Goal: Task Accomplishment & Management: Use online tool/utility

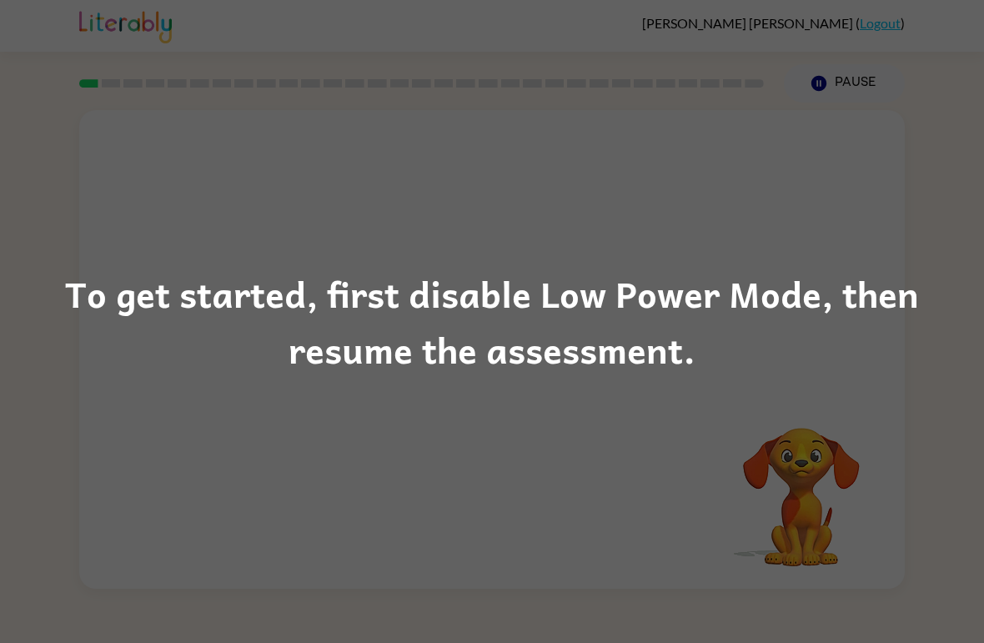
click at [138, 333] on div "To get started, first disable Low Power Mode, then resume the assessment." at bounding box center [492, 321] width 984 height 113
click at [137, 333] on div "To get started, first disable Low Power Mode, then resume the assessment." at bounding box center [492, 321] width 984 height 113
click at [192, 364] on div "To get started, first disable Low Power Mode, then resume the assessment." at bounding box center [492, 321] width 984 height 113
click at [818, 431] on div "To get started, first disable Low Power Mode, then resume the assessment." at bounding box center [492, 321] width 984 height 643
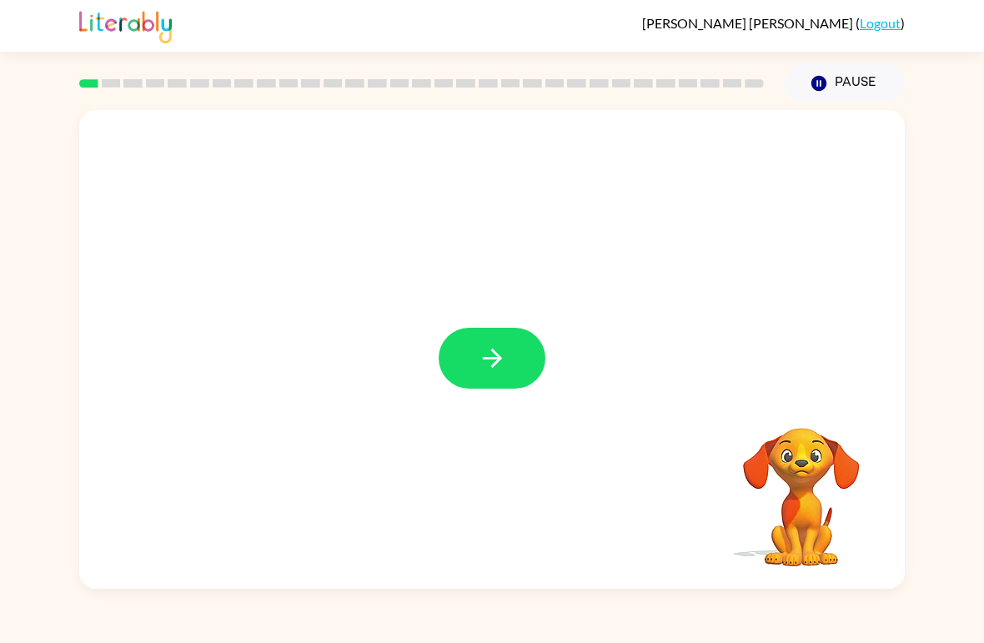
click at [510, 371] on button "button" at bounding box center [492, 358] width 107 height 61
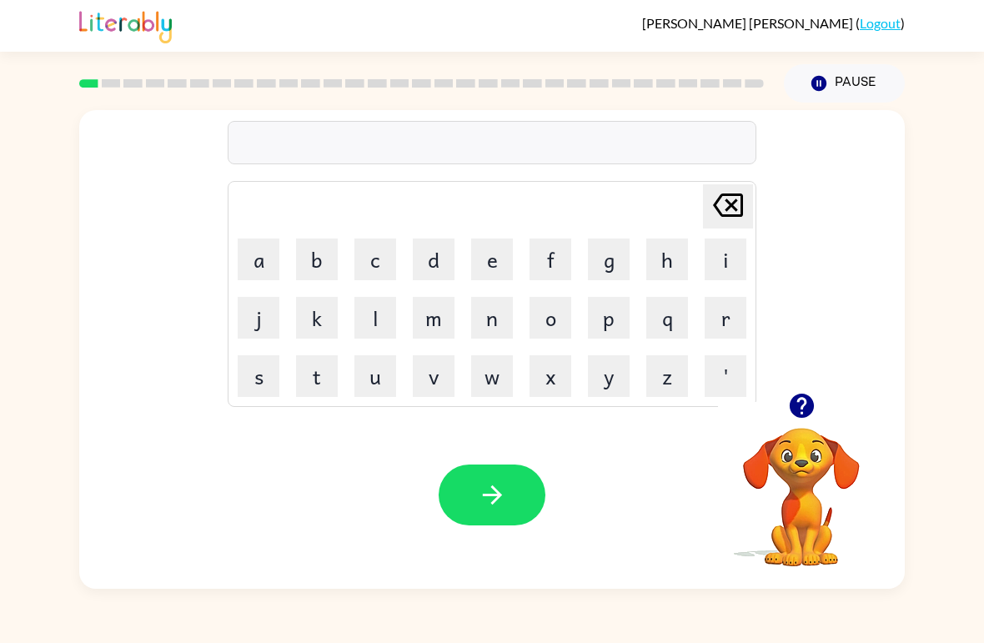
click at [611, 311] on button "p" at bounding box center [609, 318] width 42 height 42
click at [550, 309] on button "o" at bounding box center [551, 318] width 42 height 42
click at [787, 471] on video "Your browser must support playing .mp4 files to use Literably. Please try using…" at bounding box center [801, 485] width 167 height 167
click at [812, 470] on video "Your browser must support playing .mp4 files to use Literably. Please try using…" at bounding box center [801, 485] width 167 height 167
click at [798, 450] on video "Your browser must support playing .mp4 files to use Literably. Please try using…" at bounding box center [801, 485] width 167 height 167
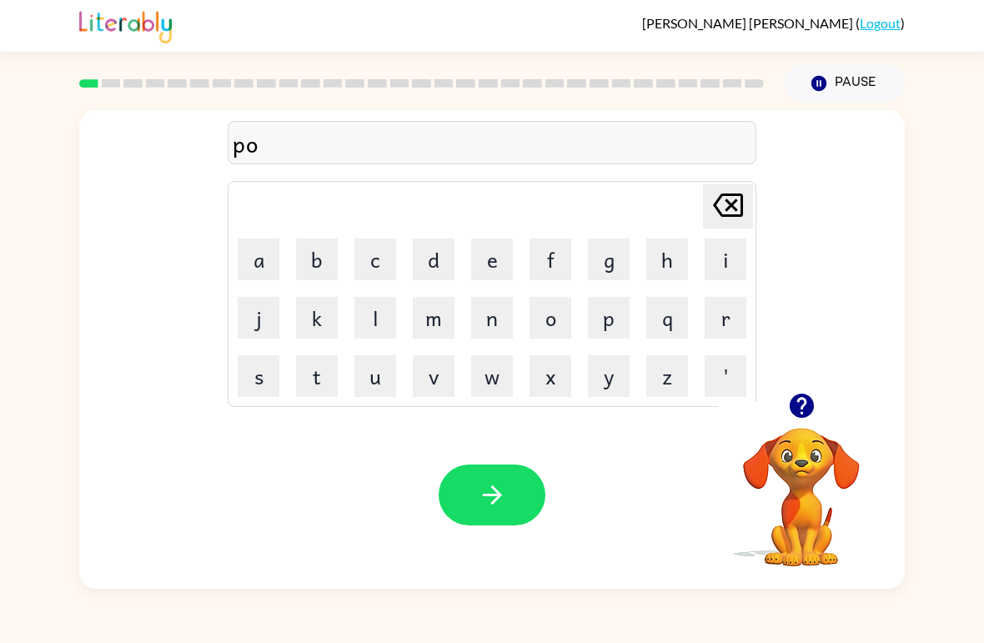
click at [799, 400] on icon "button" at bounding box center [801, 405] width 29 height 29
click at [714, 324] on button "r" at bounding box center [726, 318] width 42 height 42
click at [436, 255] on button "d" at bounding box center [434, 260] width 42 height 42
click at [492, 265] on button "e" at bounding box center [492, 260] width 42 height 42
click at [736, 324] on button "r" at bounding box center [726, 318] width 42 height 42
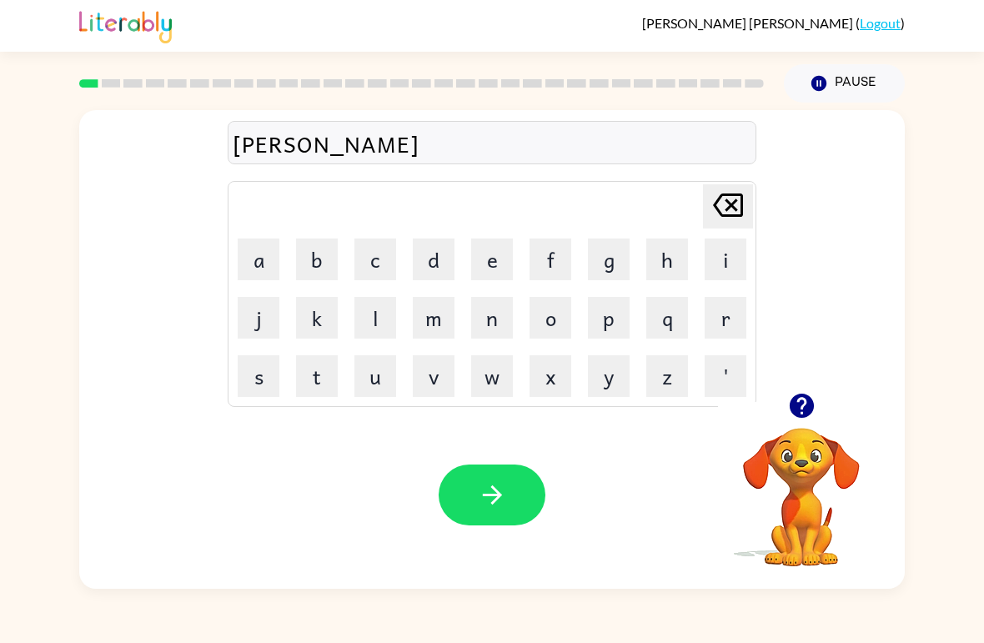
click at [519, 505] on button "button" at bounding box center [492, 495] width 107 height 61
click at [725, 314] on button "r" at bounding box center [726, 318] width 42 height 42
click at [563, 309] on button "o" at bounding box center [551, 318] width 42 height 42
click at [371, 387] on button "u" at bounding box center [375, 376] width 42 height 42
click at [497, 317] on button "n" at bounding box center [492, 318] width 42 height 42
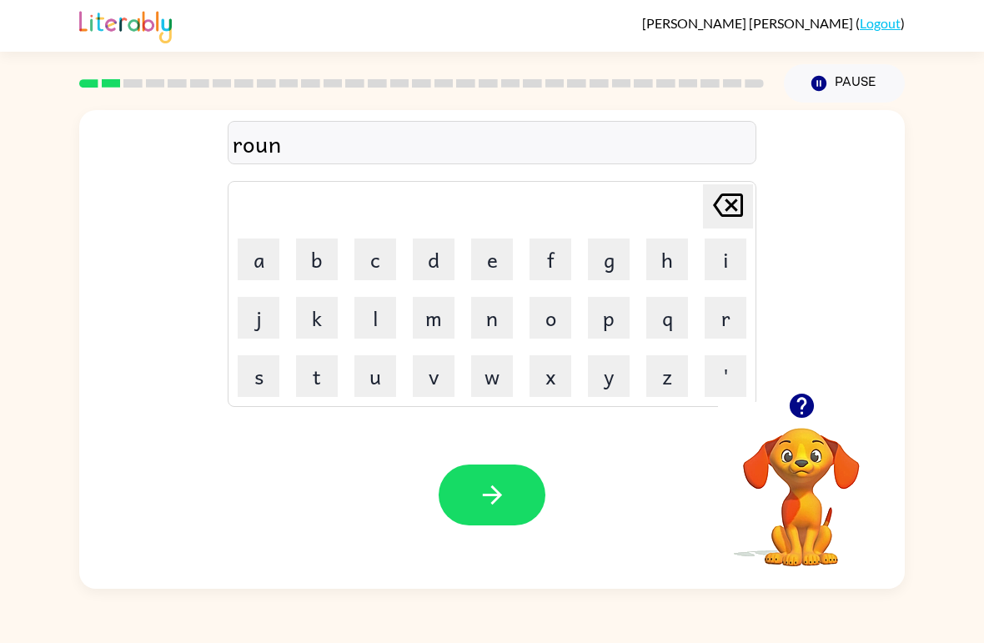
click at [443, 256] on button "d" at bounding box center [434, 260] width 42 height 42
click at [489, 494] on icon "button" at bounding box center [492, 494] width 29 height 29
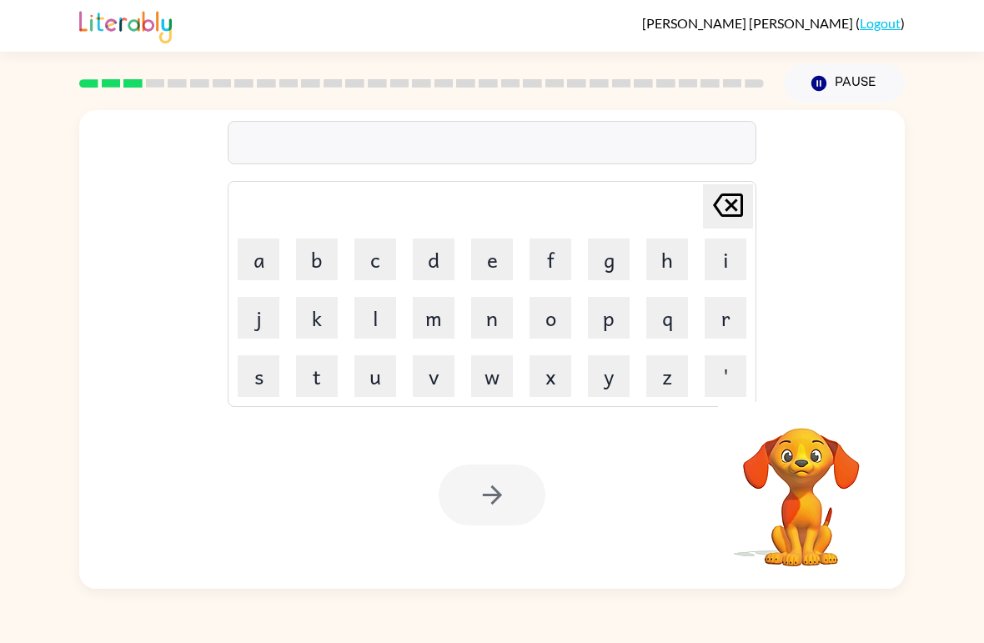
click at [431, 315] on button "m" at bounding box center [434, 318] width 42 height 42
click at [266, 239] on button "a" at bounding box center [259, 260] width 42 height 42
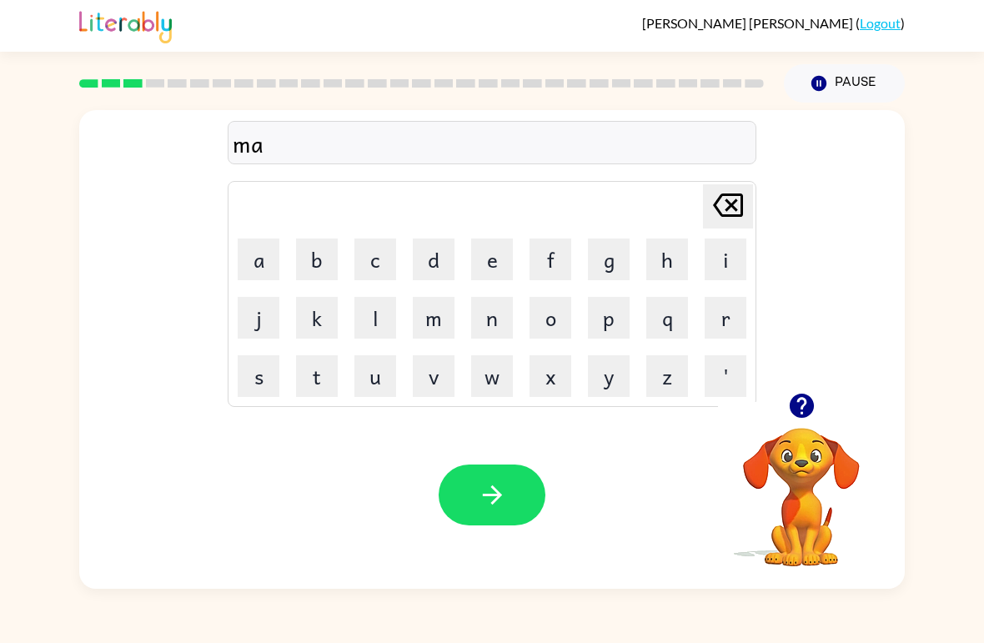
click at [371, 261] on button "c" at bounding box center [375, 260] width 42 height 42
click at [671, 264] on button "h" at bounding box center [667, 260] width 42 height 42
click at [723, 259] on button "i" at bounding box center [726, 260] width 42 height 42
click at [487, 324] on button "n" at bounding box center [492, 318] width 42 height 42
click at [473, 264] on button "e" at bounding box center [492, 260] width 42 height 42
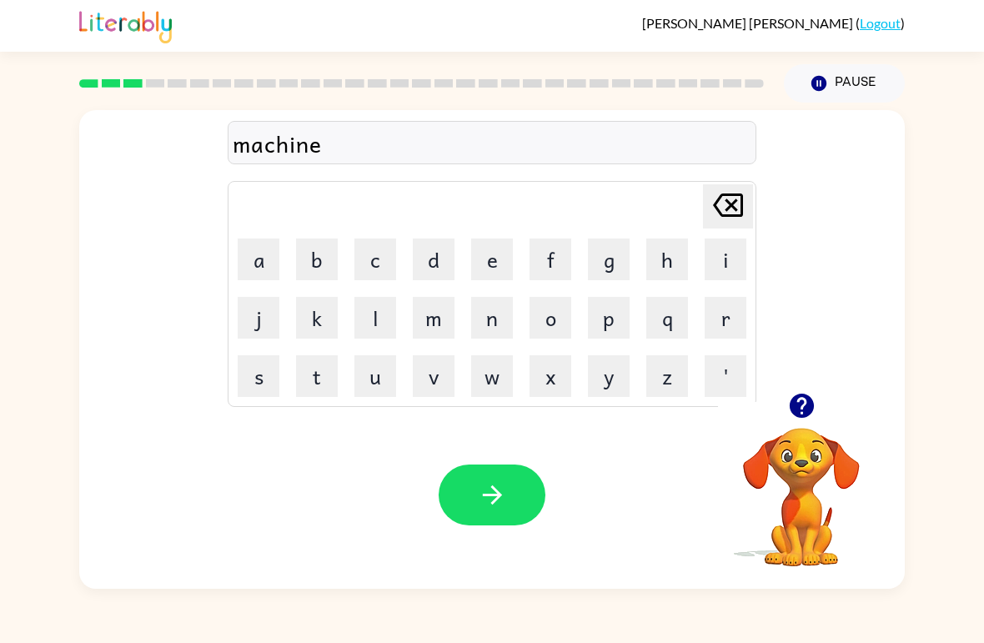
click at [486, 483] on icon "button" at bounding box center [492, 494] width 29 height 29
click at [791, 437] on video "Your browser must support playing .mp4 files to use Literably. Please try using…" at bounding box center [801, 485] width 167 height 167
click at [805, 395] on icon "button" at bounding box center [801, 406] width 24 height 24
click at [317, 372] on button "t" at bounding box center [317, 376] width 42 height 42
click at [715, 331] on button "r" at bounding box center [726, 318] width 42 height 42
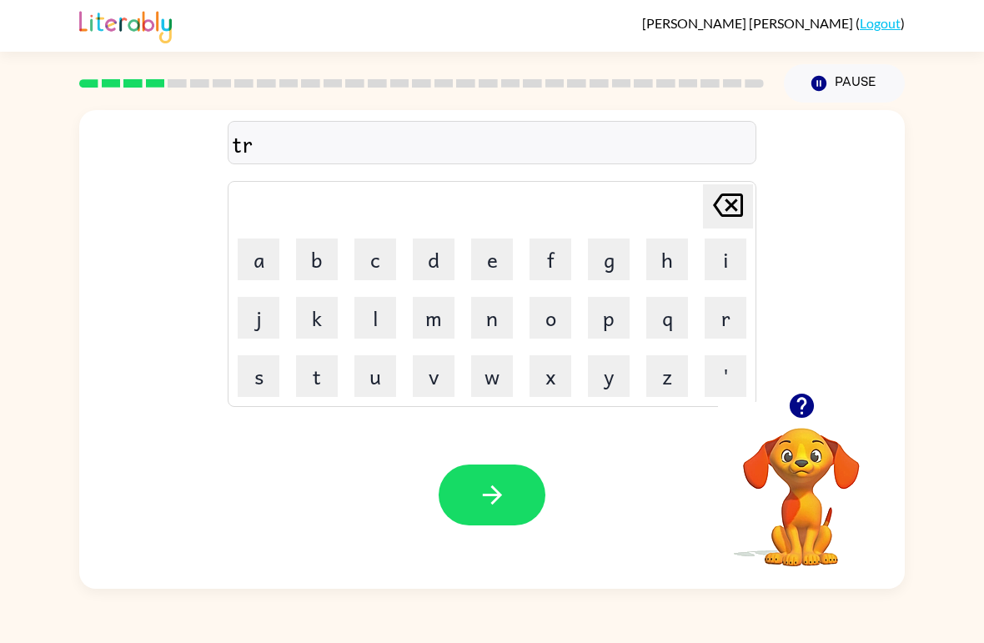
click at [269, 255] on button "a" at bounding box center [259, 260] width 42 height 42
click at [716, 262] on button "i" at bounding box center [726, 260] width 42 height 42
click at [496, 319] on button "n" at bounding box center [492, 318] width 42 height 42
click at [478, 512] on button "button" at bounding box center [492, 495] width 107 height 61
click at [426, 261] on button "d" at bounding box center [434, 260] width 42 height 42
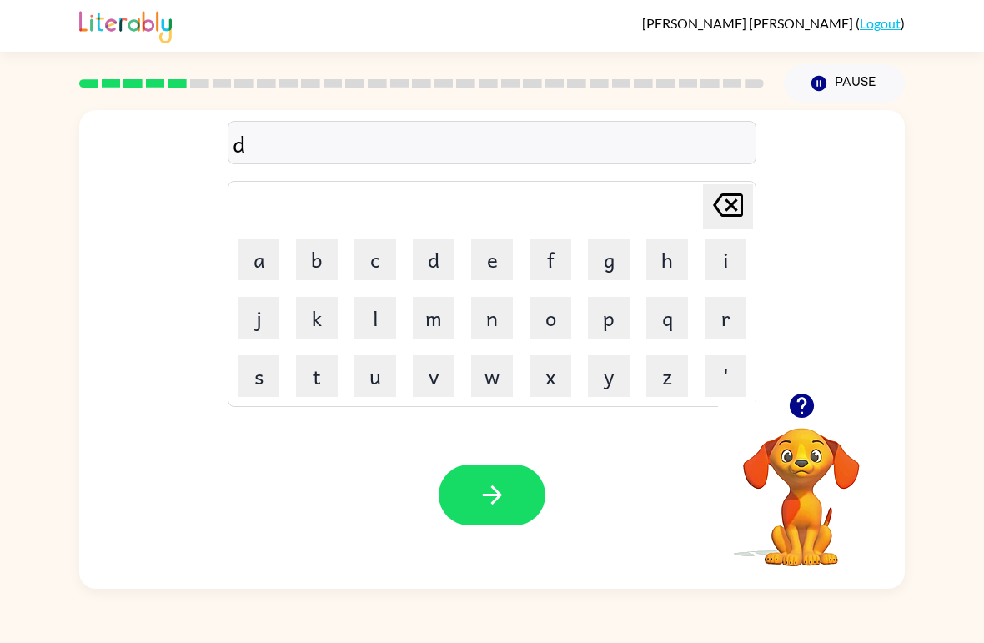
click at [490, 261] on button "e" at bounding box center [492, 260] width 42 height 42
click at [564, 260] on button "f" at bounding box center [551, 260] width 42 height 42
click at [500, 259] on button "e" at bounding box center [492, 260] width 42 height 42
click at [501, 328] on button "n" at bounding box center [492, 318] width 42 height 42
click at [797, 401] on icon "button" at bounding box center [801, 406] width 24 height 24
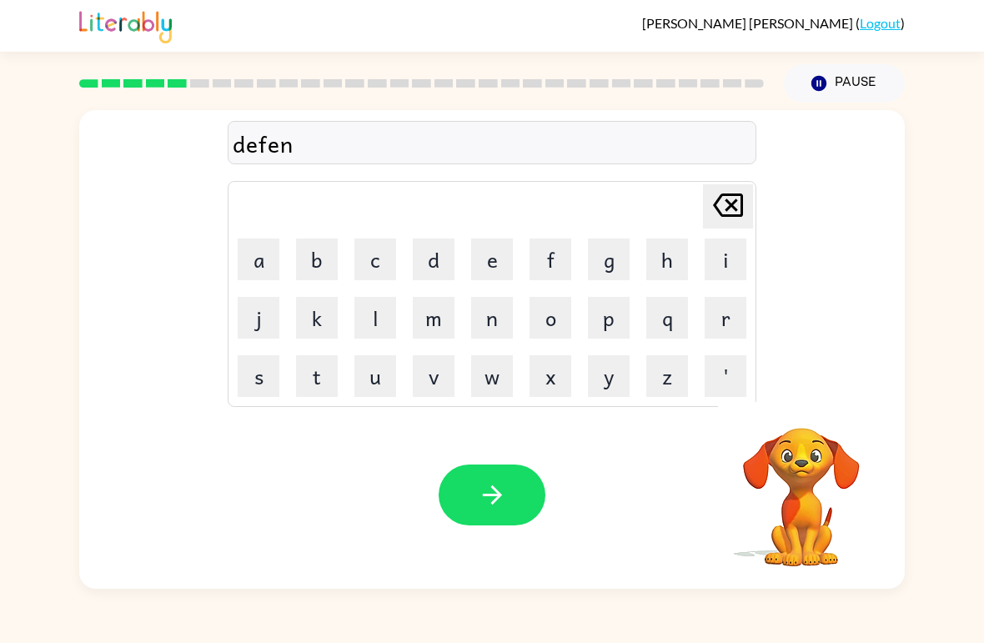
click at [270, 369] on button "s" at bounding box center [259, 376] width 42 height 42
click at [720, 249] on button "i" at bounding box center [726, 260] width 42 height 42
click at [445, 372] on button "v" at bounding box center [434, 376] width 42 height 42
click at [332, 244] on button "b" at bounding box center [317, 260] width 42 height 42
click at [733, 200] on icon "Delete Delete last character input" at bounding box center [728, 205] width 40 height 40
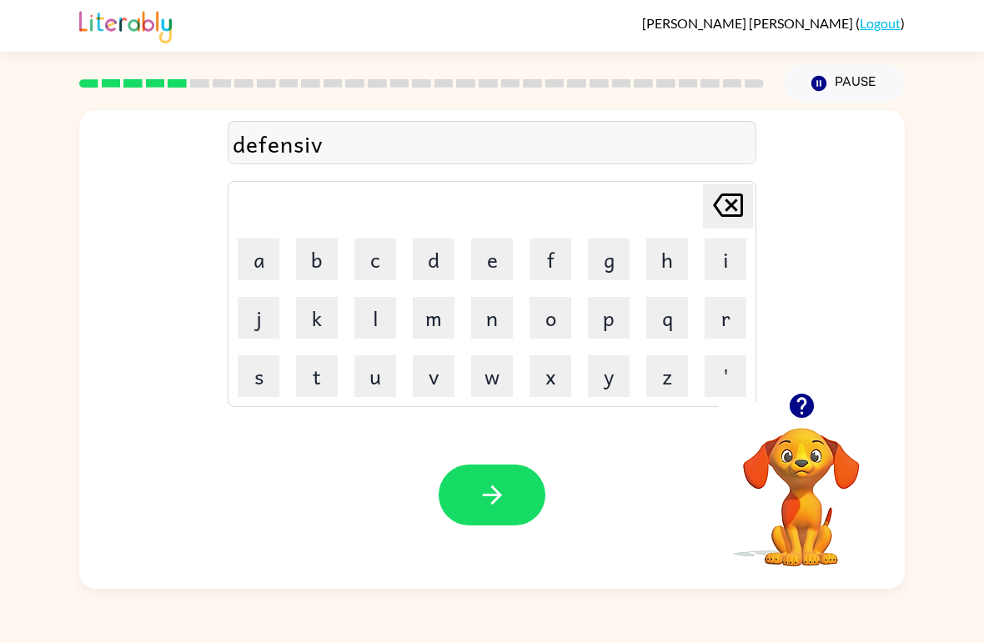
click at [487, 251] on button "e" at bounding box center [492, 260] width 42 height 42
click at [488, 480] on button "button" at bounding box center [492, 495] width 107 height 61
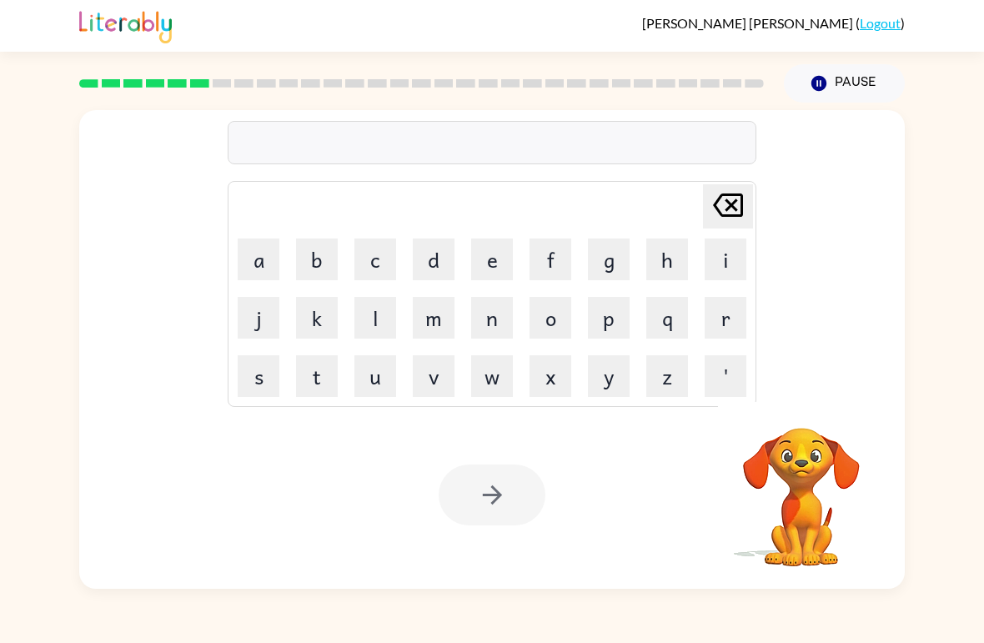
click at [435, 379] on button "v" at bounding box center [434, 376] width 42 height 42
click at [267, 256] on button "a" at bounding box center [259, 260] width 42 height 42
click at [370, 258] on button "c" at bounding box center [375, 260] width 42 height 42
click at [257, 257] on button "a" at bounding box center [259, 260] width 42 height 42
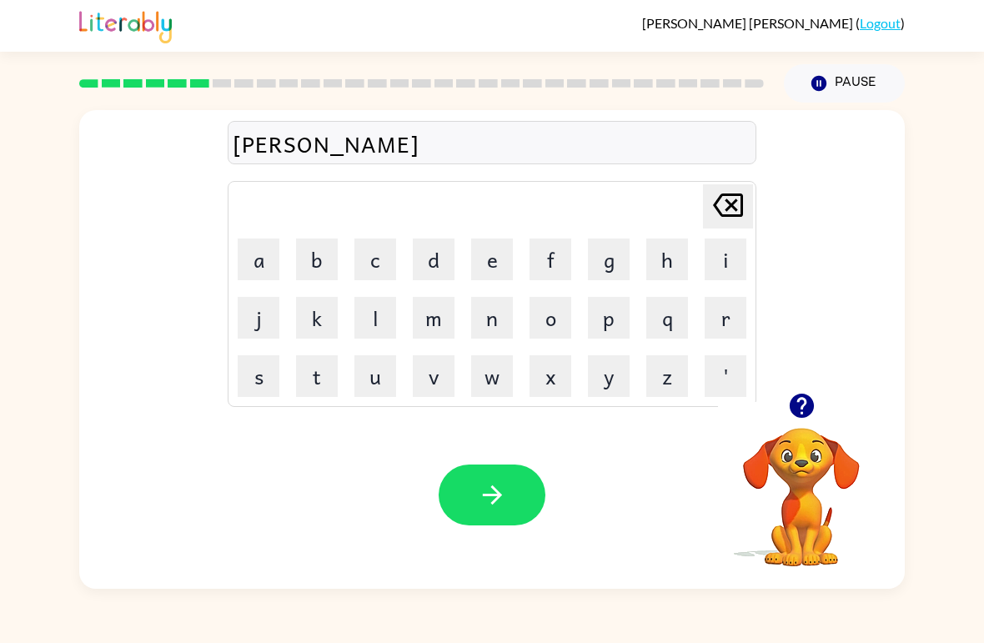
click at [316, 374] on button "t" at bounding box center [317, 376] width 42 height 42
click at [713, 263] on button "i" at bounding box center [726, 260] width 42 height 42
click at [535, 324] on button "o" at bounding box center [551, 318] width 42 height 42
click at [505, 315] on button "n" at bounding box center [492, 318] width 42 height 42
click at [524, 500] on button "button" at bounding box center [492, 495] width 107 height 61
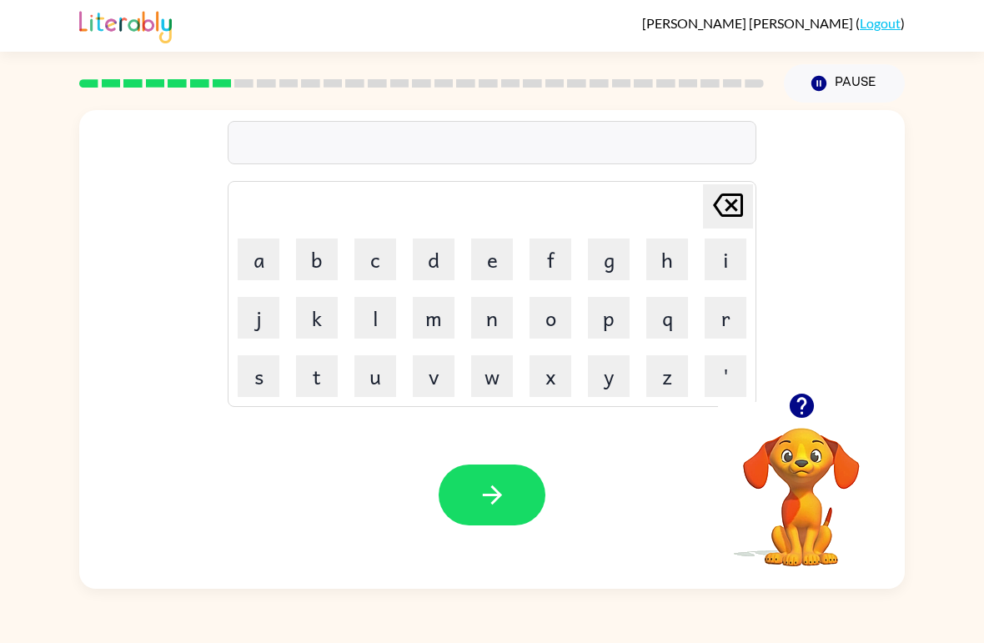
click at [797, 414] on icon "button" at bounding box center [801, 406] width 24 height 24
click at [812, 420] on icon "button" at bounding box center [801, 405] width 29 height 29
click at [615, 318] on button "p" at bounding box center [609, 318] width 42 height 42
click at [380, 379] on button "u" at bounding box center [375, 376] width 42 height 42
click at [441, 253] on button "d" at bounding box center [434, 260] width 42 height 42
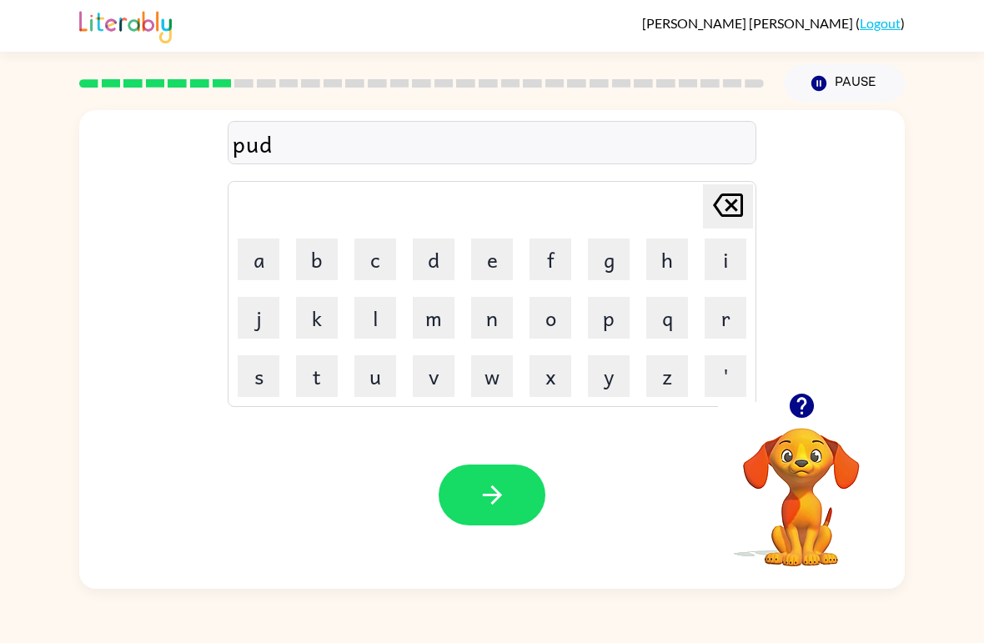
click at [440, 252] on button "d" at bounding box center [434, 260] width 42 height 42
click at [381, 321] on button "l" at bounding box center [375, 318] width 42 height 42
click at [321, 267] on button "b" at bounding box center [317, 260] width 42 height 42
click at [722, 223] on icon "Delete Delete last character input" at bounding box center [728, 205] width 40 height 40
click at [485, 269] on button "e" at bounding box center [492, 260] width 42 height 42
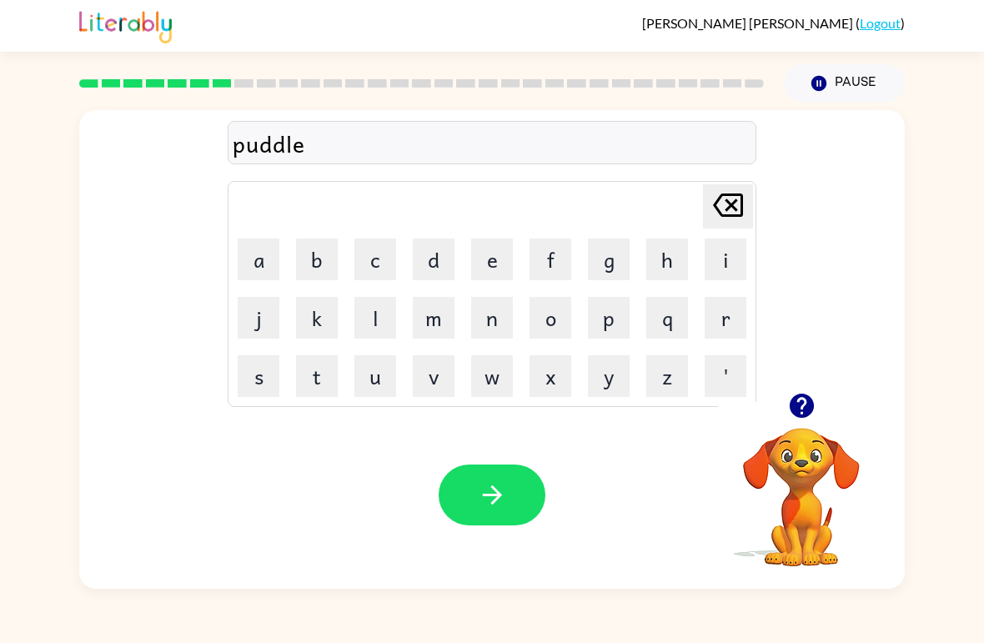
click at [468, 503] on button "button" at bounding box center [492, 495] width 107 height 61
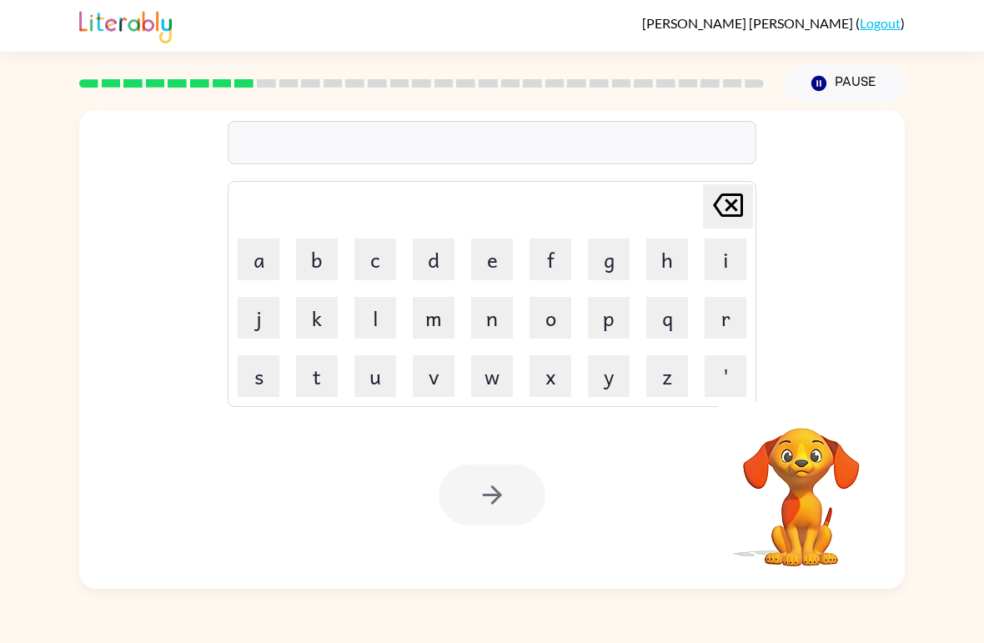
click at [449, 318] on button "m" at bounding box center [434, 318] width 42 height 42
click at [728, 259] on button "i" at bounding box center [726, 260] width 42 height 42
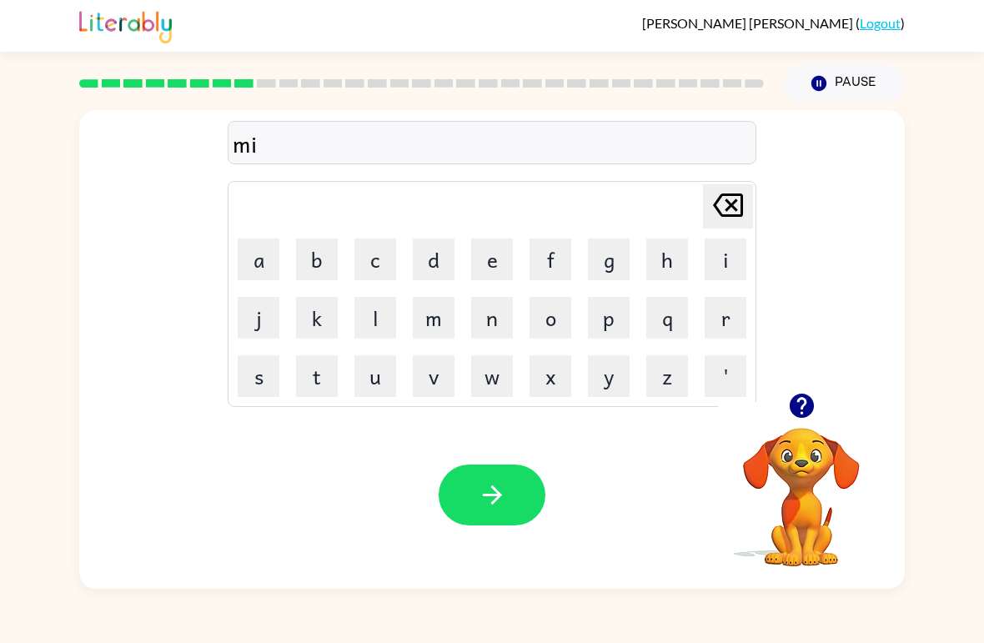
click at [725, 314] on button "r" at bounding box center [726, 318] width 42 height 42
click at [262, 255] on button "a" at bounding box center [259, 260] width 42 height 42
click at [363, 259] on button "c" at bounding box center [375, 260] width 42 height 42
click at [373, 306] on button "l" at bounding box center [375, 318] width 42 height 42
click at [500, 264] on button "e" at bounding box center [492, 260] width 42 height 42
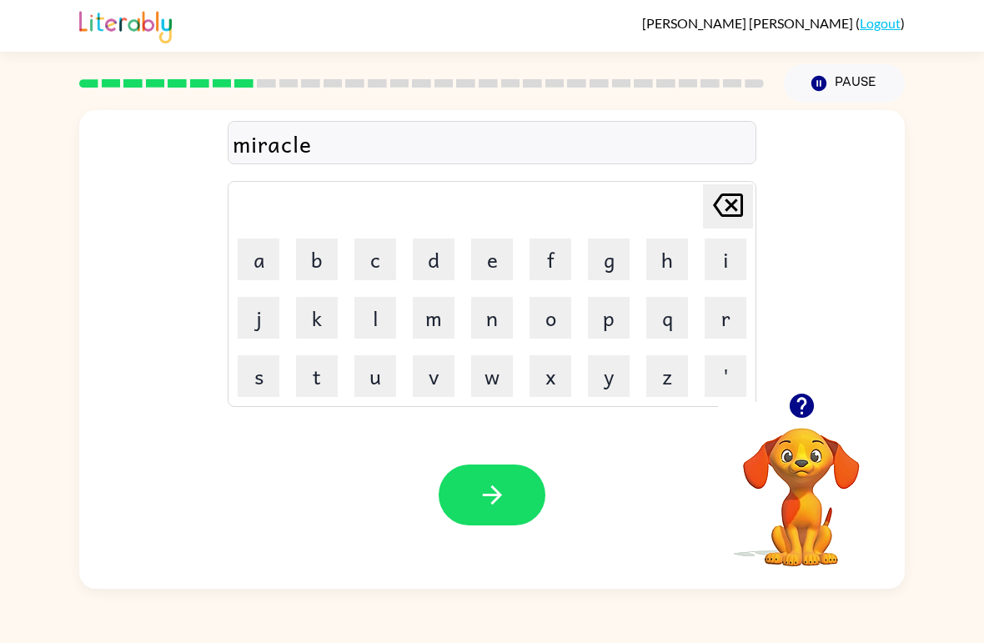
click at [500, 500] on icon "button" at bounding box center [492, 494] width 29 height 29
click at [803, 496] on video "Your browser must support playing .mp4 files to use Literably. Please try using…" at bounding box center [801, 485] width 167 height 167
click at [795, 420] on icon "button" at bounding box center [801, 405] width 29 height 29
click at [793, 465] on video "Your browser must support playing .mp4 files to use Literably. Please try using…" at bounding box center [801, 485] width 167 height 167
click at [820, 455] on video "Your browser must support playing .mp4 files to use Literably. Please try using…" at bounding box center [801, 485] width 167 height 167
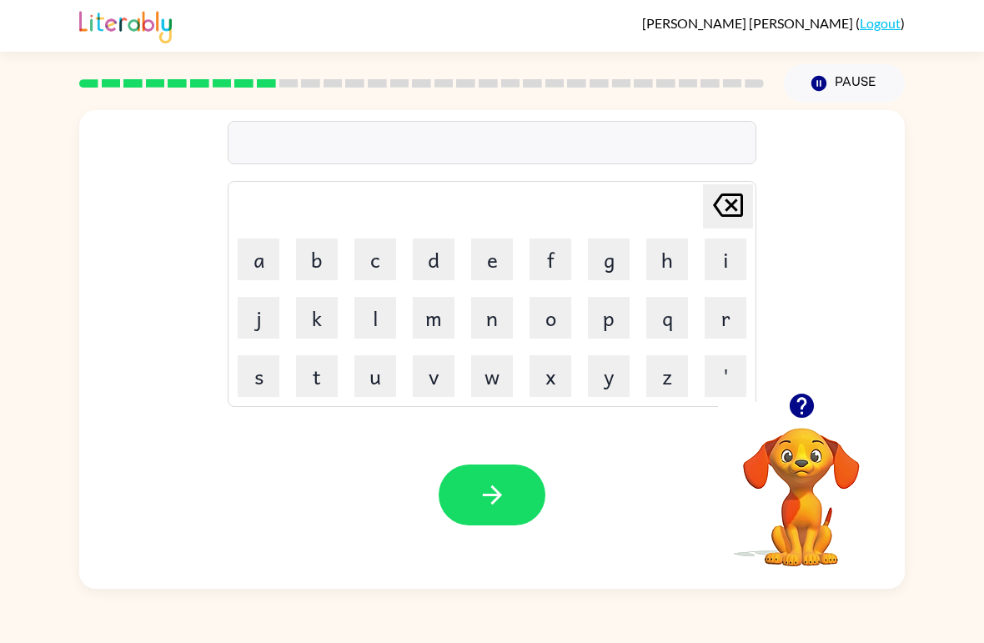
click at [803, 415] on icon "button" at bounding box center [801, 406] width 24 height 24
click at [800, 442] on video "Your browser must support playing .mp4 files to use Literably. Please try using…" at bounding box center [801, 485] width 167 height 167
click at [800, 405] on icon "button" at bounding box center [801, 406] width 24 height 24
click at [809, 401] on icon "button" at bounding box center [801, 406] width 24 height 24
click at [451, 298] on button "m" at bounding box center [434, 318] width 42 height 42
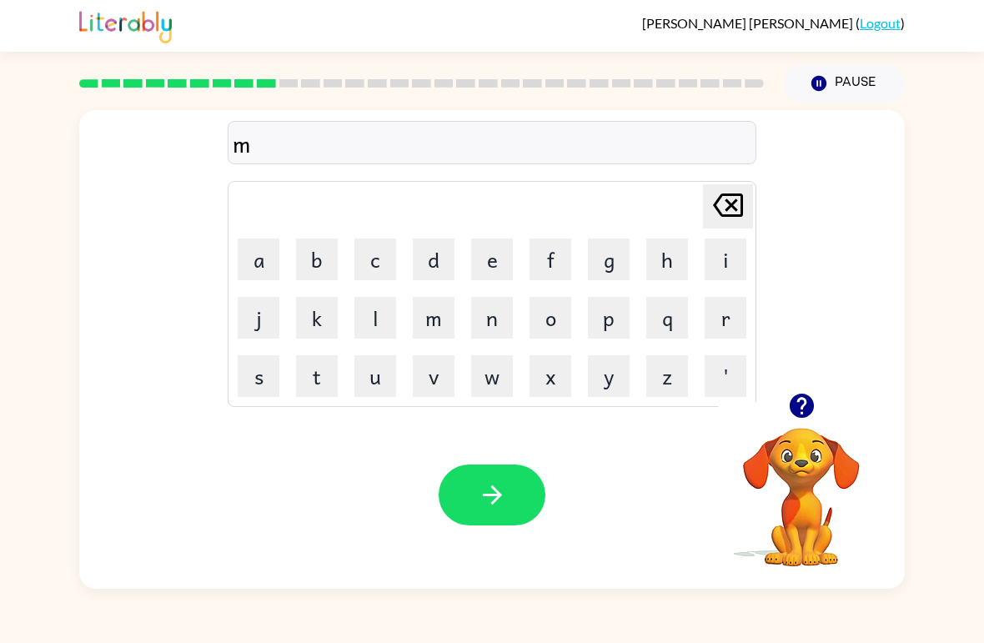
click at [710, 262] on button "i" at bounding box center [726, 260] width 42 height 42
click at [438, 249] on button "d" at bounding box center [434, 260] width 42 height 42
click at [450, 310] on button "m" at bounding box center [434, 318] width 42 height 42
click at [561, 318] on button "o" at bounding box center [551, 318] width 42 height 42
click at [730, 310] on button "r" at bounding box center [726, 318] width 42 height 42
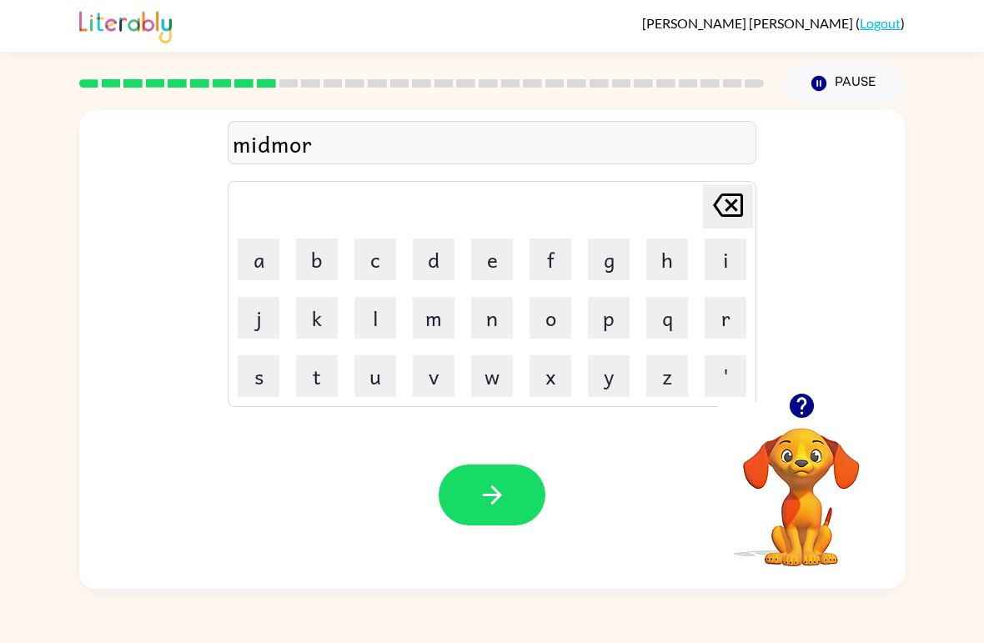
click at [490, 315] on button "n" at bounding box center [492, 318] width 42 height 42
click at [711, 264] on button "i" at bounding box center [726, 260] width 42 height 42
click at [492, 321] on button "n" at bounding box center [492, 318] width 42 height 42
click at [612, 271] on button "g" at bounding box center [609, 260] width 42 height 42
click at [485, 509] on icon "button" at bounding box center [492, 494] width 29 height 29
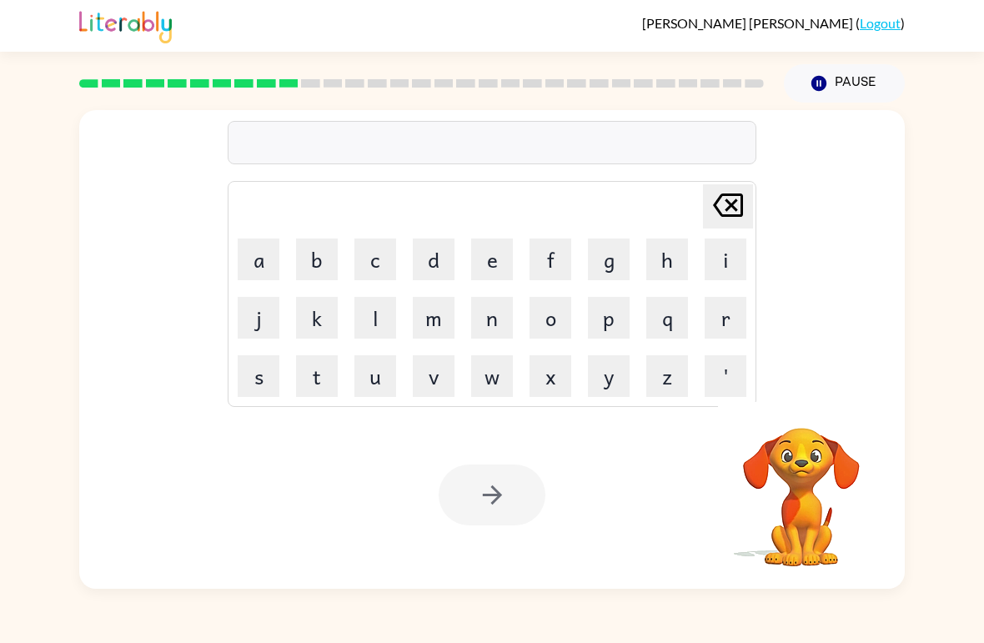
click at [3, 58] on div "Pricilla Lopez-Fernandez ( Logout ) Pause Pause Delete Delete last character in…" at bounding box center [492, 321] width 984 height 643
click at [432, 254] on button "d" at bounding box center [434, 260] width 42 height 42
click at [729, 265] on button "i" at bounding box center [726, 260] width 42 height 42
click at [266, 370] on button "s" at bounding box center [259, 376] width 42 height 42
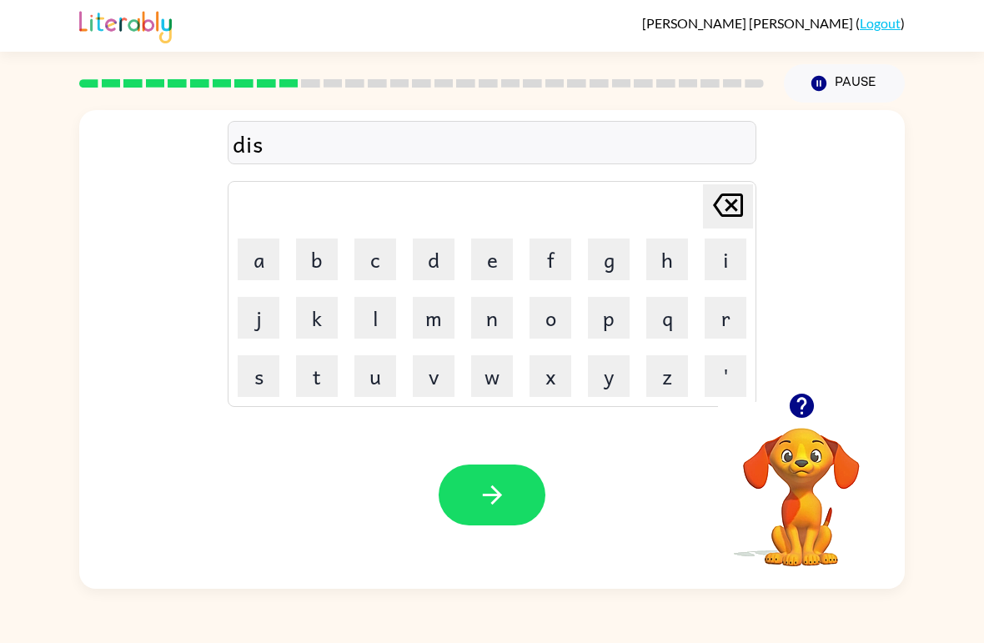
click at [316, 385] on button "t" at bounding box center [317, 376] width 42 height 42
click at [731, 321] on button "r" at bounding box center [726, 318] width 42 height 42
click at [4, 254] on div "distr Delete Delete last character input a b c d e f g h i j k l m n o p q r s …" at bounding box center [492, 346] width 984 height 486
click at [370, 375] on button "u" at bounding box center [375, 376] width 42 height 42
click at [229, 375] on table "Delete Delete last character input a b c d e f g h i j k l m n o p q r s t u v …" at bounding box center [492, 294] width 527 height 224
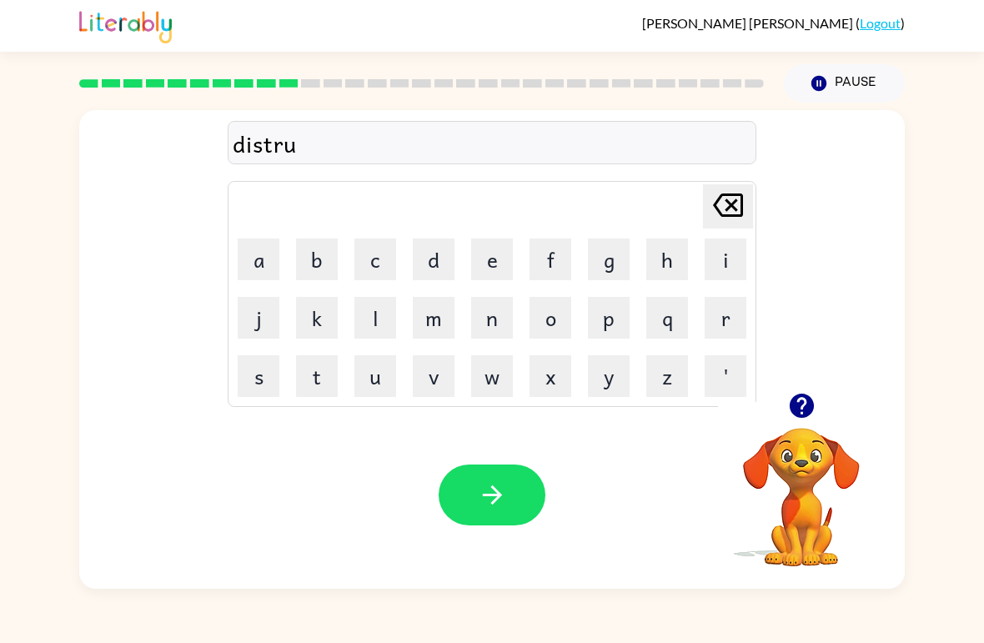
click at [262, 370] on button "s" at bounding box center [259, 376] width 42 height 42
click at [303, 391] on button "t" at bounding box center [317, 376] width 42 height 42
click at [523, 480] on button "button" at bounding box center [492, 495] width 107 height 61
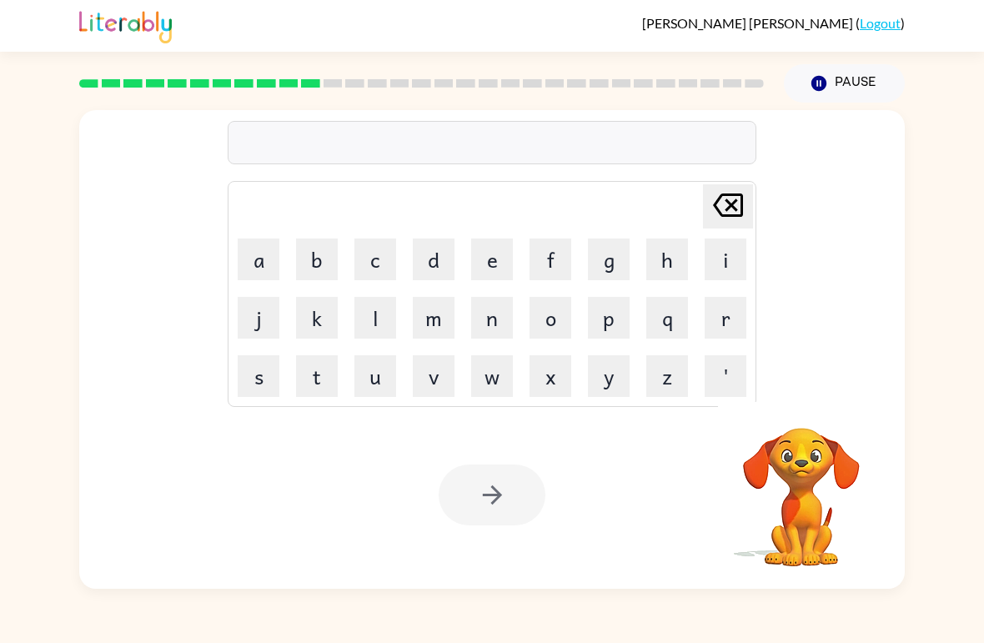
click at [792, 474] on video "Your browser must support playing .mp4 files to use Literably. Please try using…" at bounding box center [801, 485] width 167 height 167
click at [816, 451] on video "Your browser must support playing .mp4 files to use Literably. Please try using…" at bounding box center [801, 485] width 167 height 167
click at [849, 396] on div at bounding box center [801, 406] width 167 height 43
click at [807, 414] on icon "button" at bounding box center [801, 406] width 24 height 24
click at [729, 313] on button "r" at bounding box center [726, 318] width 42 height 42
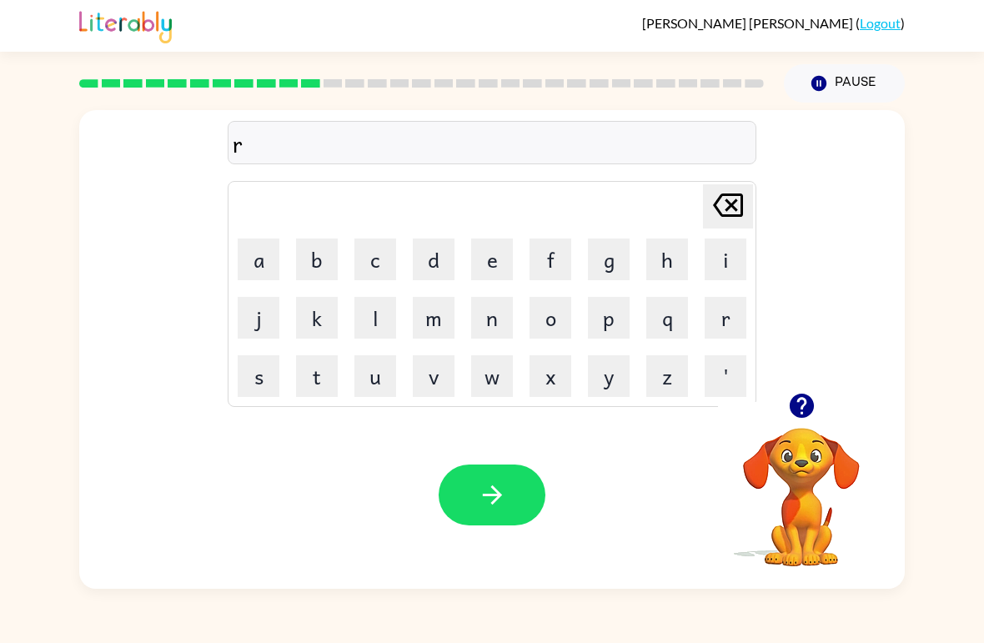
click at [557, 319] on button "o" at bounding box center [551, 318] width 42 height 42
click at [262, 256] on button "a" at bounding box center [259, 260] width 42 height 42
click at [441, 256] on button "d" at bounding box center [434, 260] width 42 height 42
click at [505, 505] on icon "button" at bounding box center [492, 494] width 29 height 29
click at [370, 380] on button "u" at bounding box center [375, 376] width 42 height 42
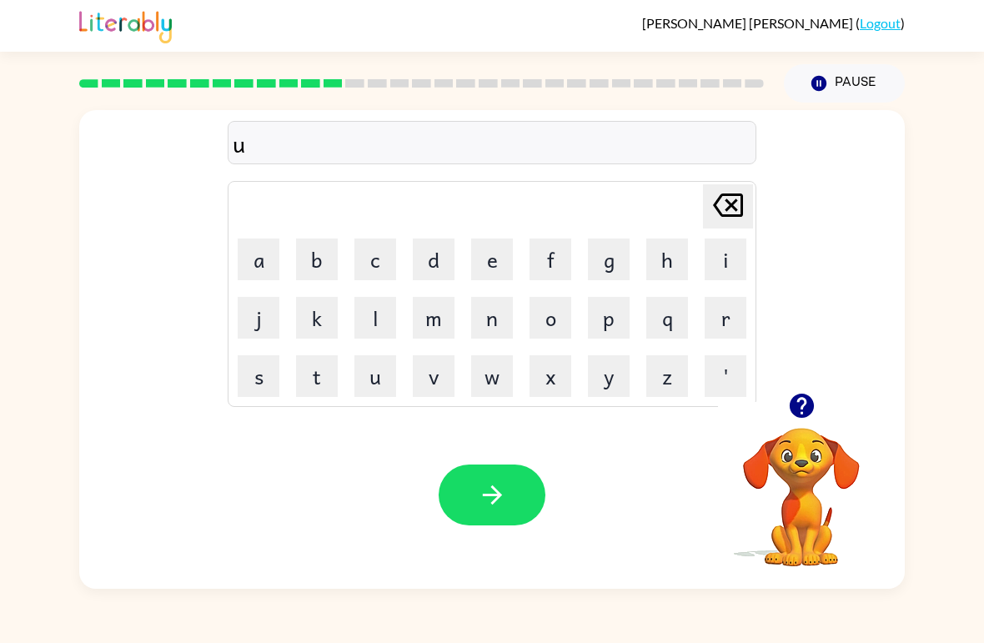
click at [613, 323] on button "p" at bounding box center [609, 318] width 42 height 42
click at [802, 486] on video "Your browser must support playing .mp4 files to use Literably. Please try using…" at bounding box center [801, 485] width 167 height 167
click at [800, 458] on video "Your browser must support playing .mp4 files to use Literably. Please try using…" at bounding box center [801, 485] width 167 height 167
click at [801, 401] on icon "button" at bounding box center [801, 406] width 24 height 24
click at [607, 266] on button "g" at bounding box center [609, 260] width 42 height 42
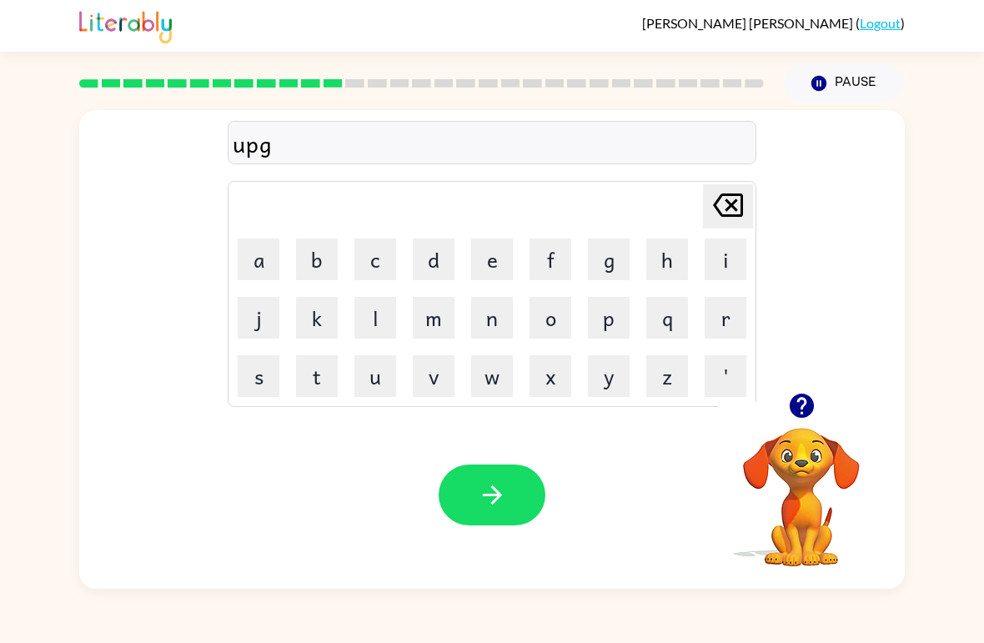
click at [724, 323] on button "r" at bounding box center [726, 318] width 42 height 42
click at [259, 259] on button "a" at bounding box center [259, 260] width 42 height 42
click at [440, 266] on button "d" at bounding box center [434, 260] width 42 height 42
click at [508, 261] on button "e" at bounding box center [492, 260] width 42 height 42
click at [516, 485] on button "button" at bounding box center [492, 495] width 107 height 61
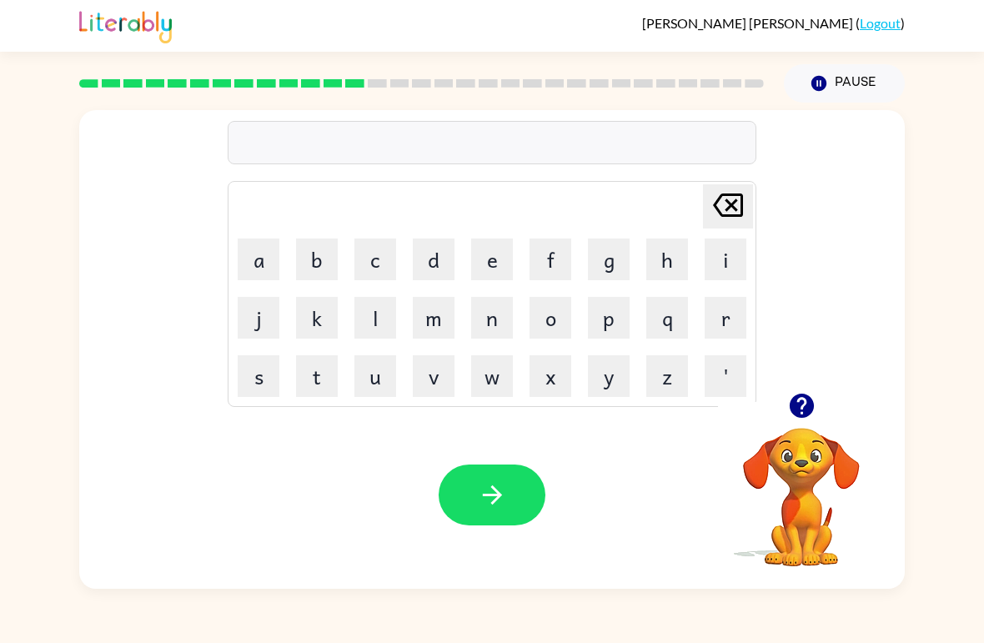
click at [821, 465] on video "Your browser must support playing .mp4 files to use Literably. Please try using…" at bounding box center [801, 485] width 167 height 167
click at [809, 404] on icon "button" at bounding box center [801, 406] width 24 height 24
click at [2, 480] on div "Delete Delete last character input a b c d e f g h i j k l m n o p q r s t u v …" at bounding box center [492, 346] width 984 height 486
click at [425, 309] on button "m" at bounding box center [434, 318] width 42 height 42
click at [264, 264] on button "a" at bounding box center [259, 260] width 42 height 42
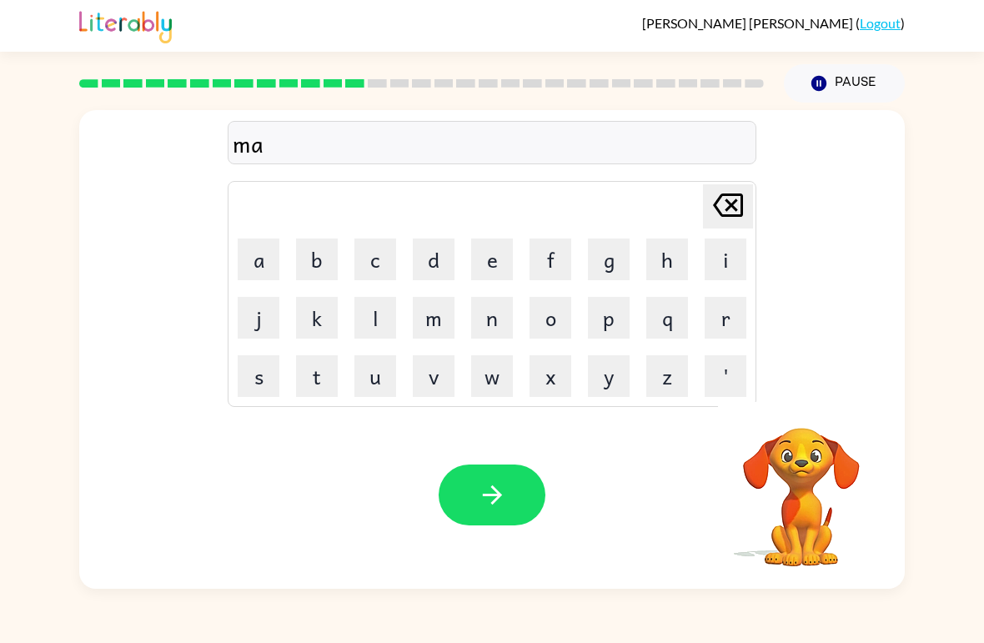
click at [430, 267] on button "d" at bounding box center [434, 260] width 42 height 42
click at [490, 318] on button "n" at bounding box center [492, 318] width 42 height 42
click at [484, 261] on button "e" at bounding box center [492, 260] width 42 height 42
click at [254, 372] on button "s" at bounding box center [259, 376] width 42 height 42
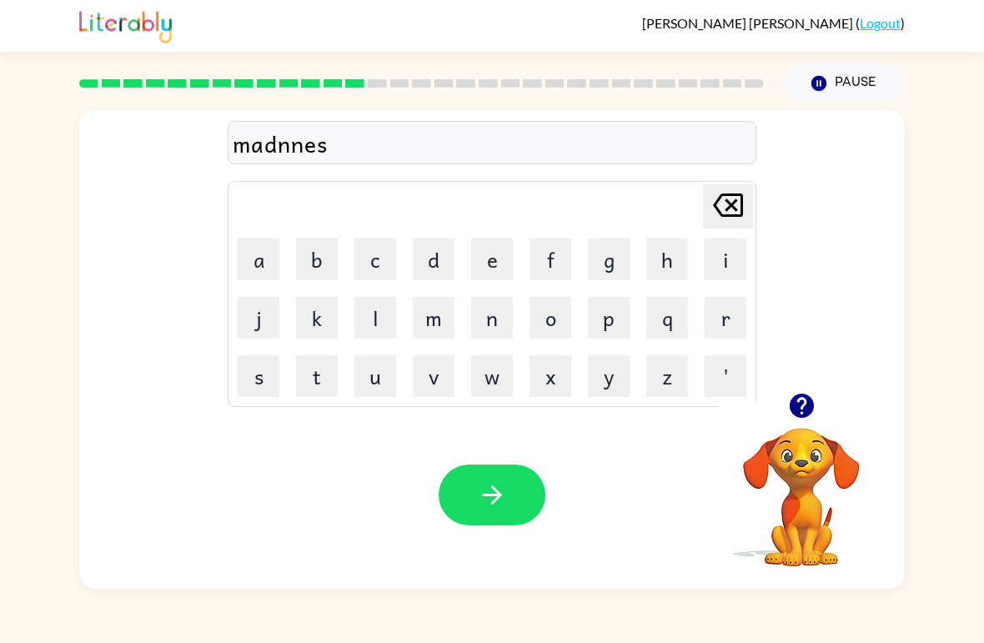
click at [513, 490] on button "button" at bounding box center [492, 495] width 107 height 61
click at [318, 267] on button "b" at bounding box center [317, 260] width 42 height 42
click at [562, 320] on button "o" at bounding box center [551, 318] width 42 height 42
click at [498, 317] on button "n" at bounding box center [492, 318] width 42 height 42
click at [383, 364] on button "u" at bounding box center [375, 376] width 42 height 42
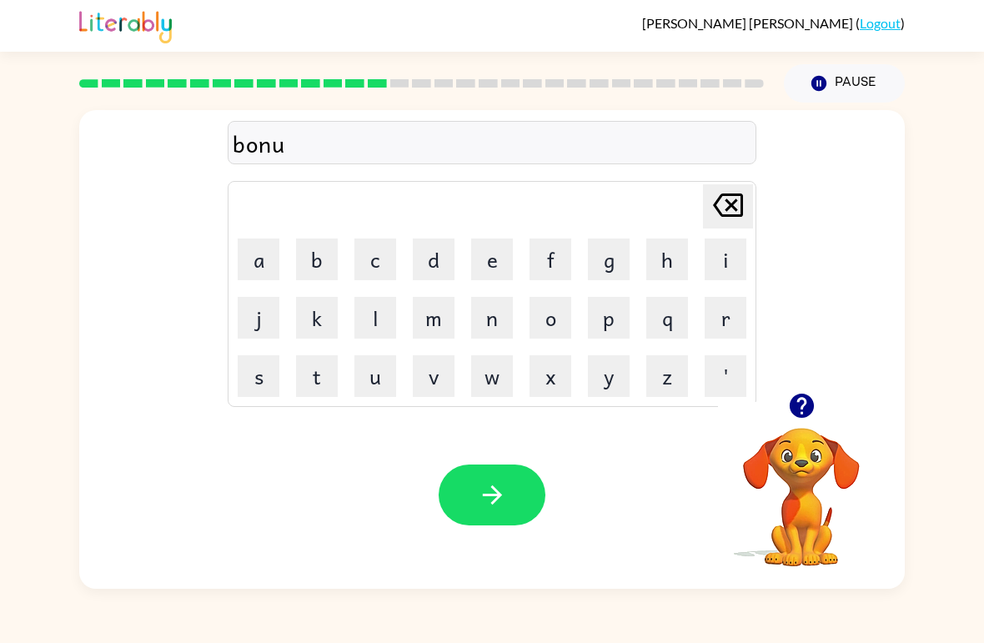
click at [266, 386] on button "s" at bounding box center [259, 376] width 42 height 42
click at [498, 493] on icon "button" at bounding box center [491, 494] width 19 height 19
click at [792, 446] on video "Your browser must support playing .mp4 files to use Literably. Please try using…" at bounding box center [801, 485] width 167 height 167
click at [807, 415] on icon "button" at bounding box center [801, 406] width 24 height 24
click at [807, 445] on video "Your browser must support playing .mp4 files to use Literably. Please try using…" at bounding box center [801, 485] width 167 height 167
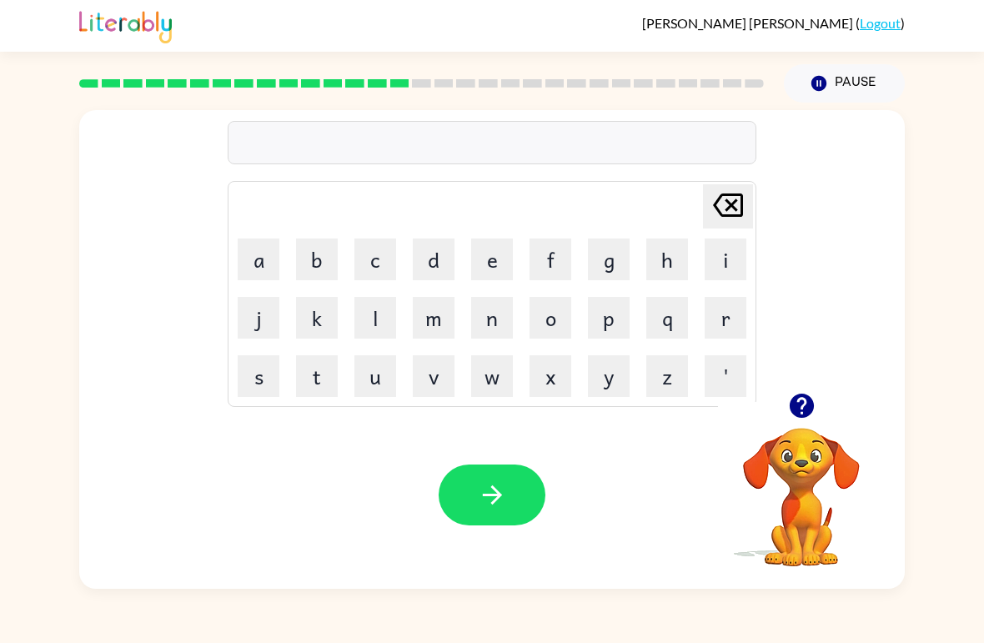
click at [815, 420] on icon "button" at bounding box center [801, 405] width 29 height 29
click at [258, 385] on button "s" at bounding box center [259, 376] width 42 height 42
click at [498, 376] on button "w" at bounding box center [492, 376] width 42 height 42
click at [552, 305] on button "o" at bounding box center [551, 318] width 42 height 42
click at [698, 324] on td "r" at bounding box center [725, 317] width 57 height 57
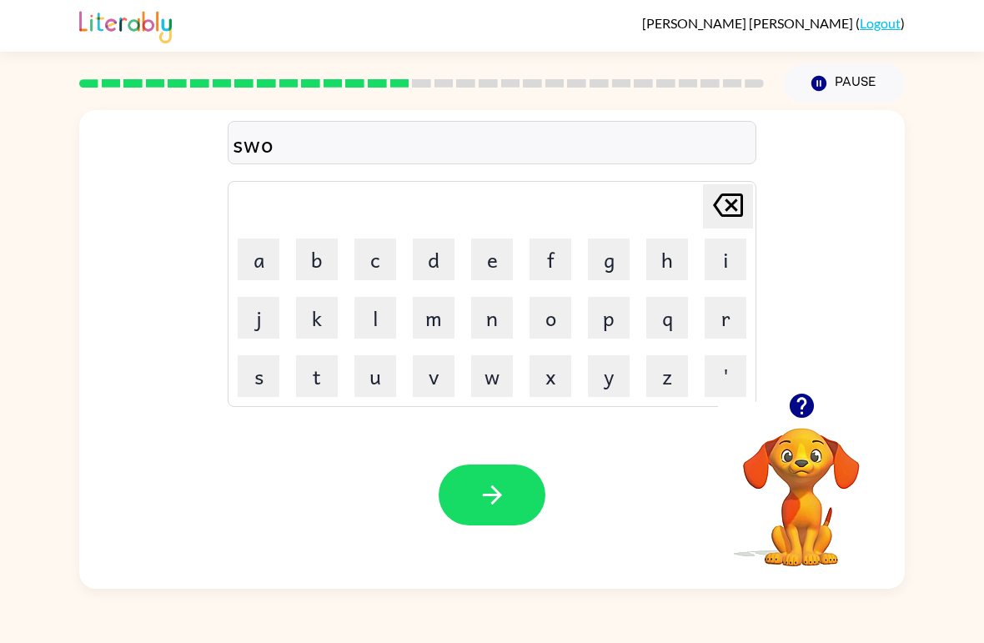
click at [718, 325] on button "r" at bounding box center [726, 318] width 42 height 42
click at [435, 320] on button "m" at bounding box center [434, 318] width 42 height 42
click at [807, 469] on video "Your browser must support playing .mp4 files to use Literably. Please try using…" at bounding box center [801, 485] width 167 height 167
click at [816, 412] on icon "button" at bounding box center [801, 405] width 29 height 29
click at [516, 479] on button "button" at bounding box center [492, 495] width 107 height 61
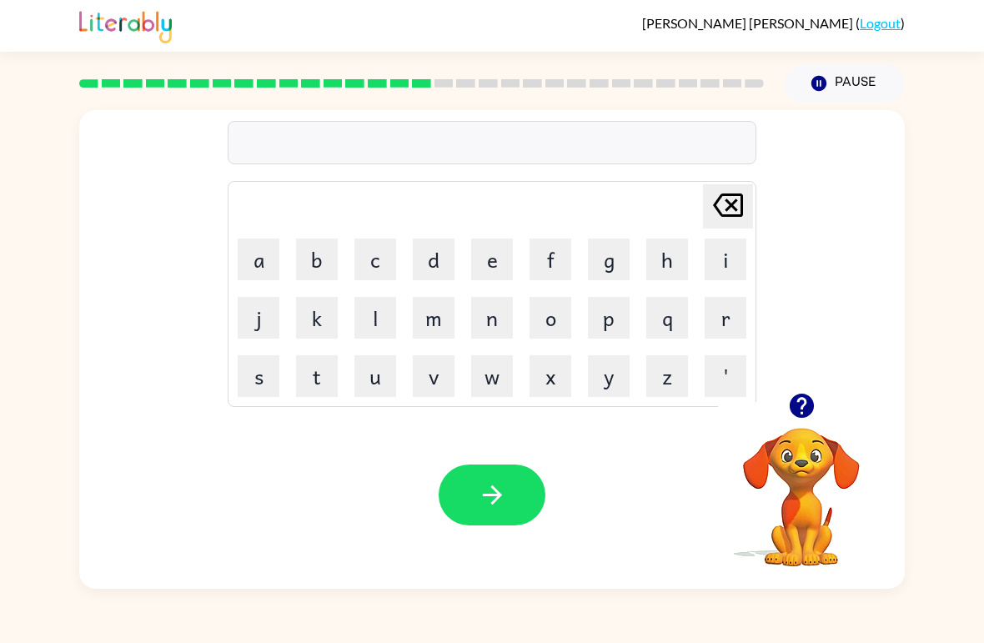
click at [815, 419] on icon "button" at bounding box center [801, 405] width 29 height 29
click at [812, 411] on icon "button" at bounding box center [801, 406] width 24 height 24
click at [795, 404] on icon "button" at bounding box center [801, 406] width 24 height 24
click at [729, 319] on button "r" at bounding box center [726, 318] width 42 height 42
click at [270, 257] on button "a" at bounding box center [259, 260] width 42 height 42
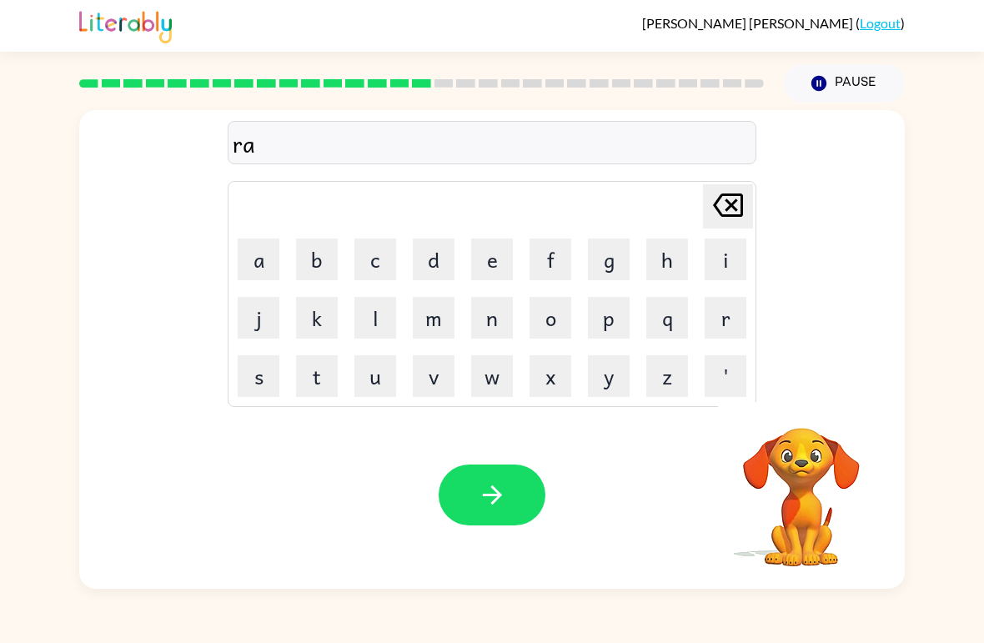
click at [452, 309] on button "m" at bounding box center [434, 318] width 42 height 42
click at [502, 506] on icon "button" at bounding box center [492, 494] width 29 height 29
click at [817, 445] on video "Your browser must support playing .mp4 files to use Literably. Please try using…" at bounding box center [801, 485] width 167 height 167
click at [793, 406] on icon "button" at bounding box center [801, 406] width 24 height 24
click at [314, 245] on button "b" at bounding box center [317, 260] width 42 height 42
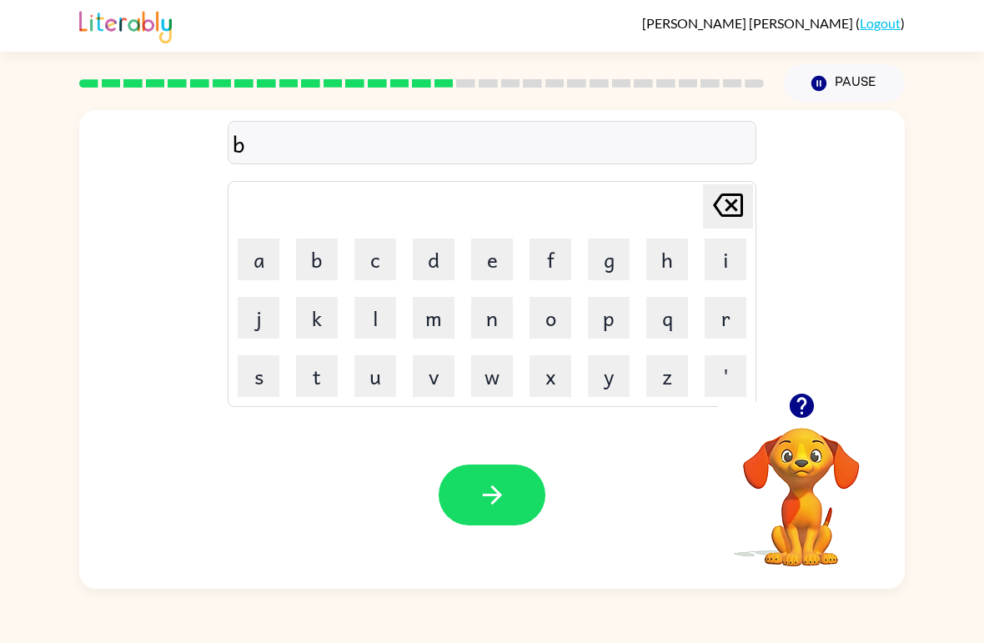
click at [800, 406] on icon "button" at bounding box center [801, 406] width 24 height 24
click at [722, 311] on button "r" at bounding box center [726, 318] width 42 height 42
click at [262, 269] on button "a" at bounding box center [259, 260] width 42 height 42
click at [502, 260] on button "e" at bounding box center [492, 260] width 42 height 42
click at [734, 208] on icon at bounding box center [728, 205] width 30 height 23
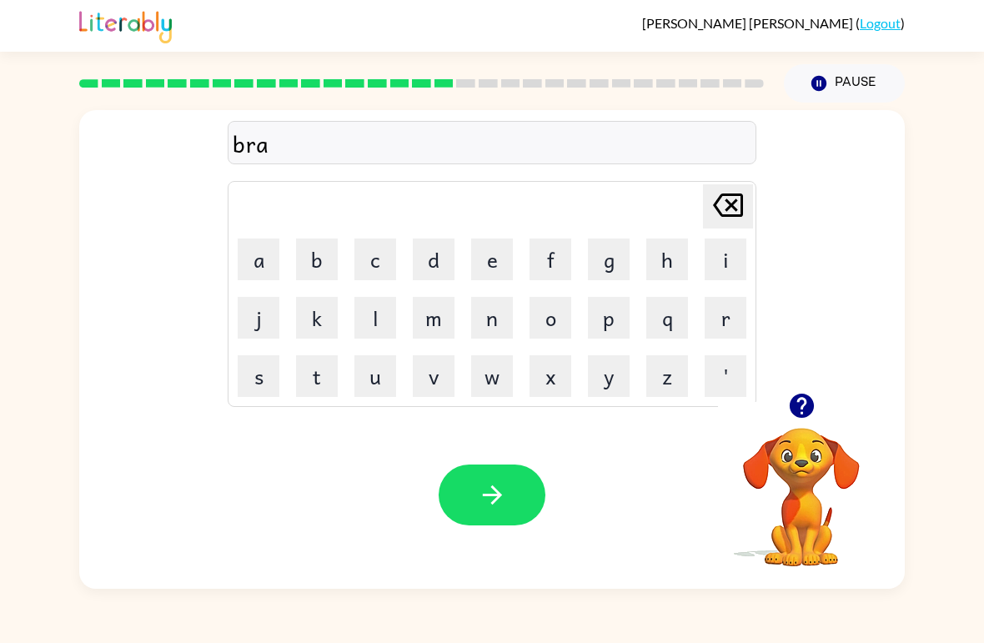
click at [733, 207] on icon at bounding box center [728, 205] width 30 height 23
click at [737, 253] on button "i" at bounding box center [726, 260] width 42 height 42
click at [445, 315] on button "m" at bounding box center [434, 318] width 42 height 42
click at [726, 255] on button "i" at bounding box center [726, 260] width 42 height 42
click at [501, 316] on button "n" at bounding box center [492, 318] width 42 height 42
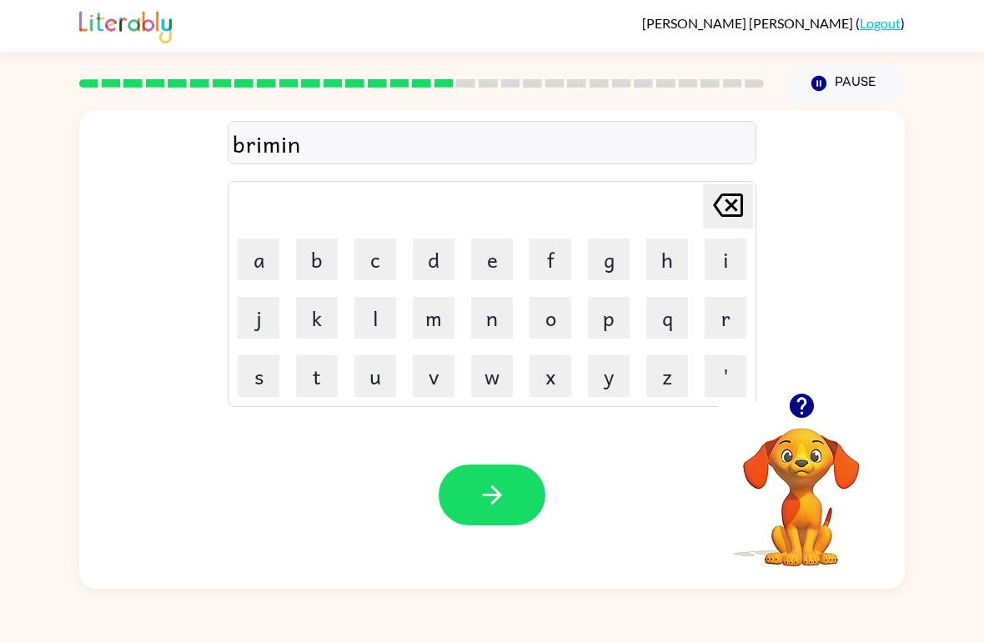
click at [621, 247] on button "g" at bounding box center [609, 260] width 42 height 42
click at [506, 506] on icon "button" at bounding box center [492, 494] width 29 height 29
click at [789, 427] on div at bounding box center [801, 406] width 167 height 43
click at [817, 400] on button "button" at bounding box center [802, 406] width 43 height 43
click at [731, 310] on button "r" at bounding box center [726, 318] width 42 height 42
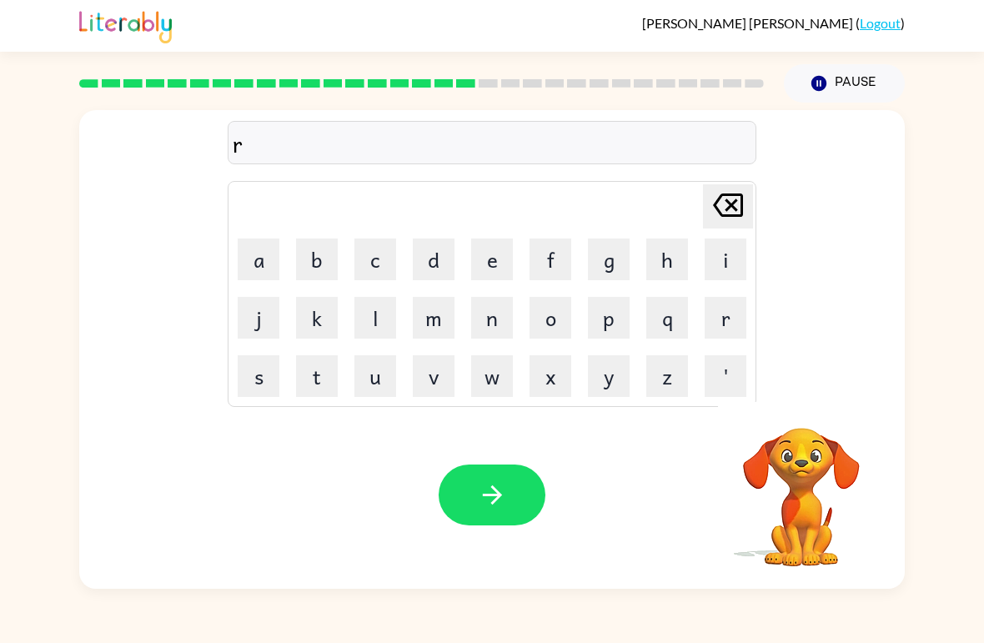
click at [736, 265] on button "i" at bounding box center [726, 260] width 42 height 42
click at [263, 377] on button "s" at bounding box center [259, 376] width 42 height 42
click at [316, 320] on button "k" at bounding box center [317, 318] width 42 height 42
click at [714, 259] on button "i" at bounding box center [726, 260] width 42 height 42
click at [315, 249] on button "b" at bounding box center [317, 260] width 42 height 42
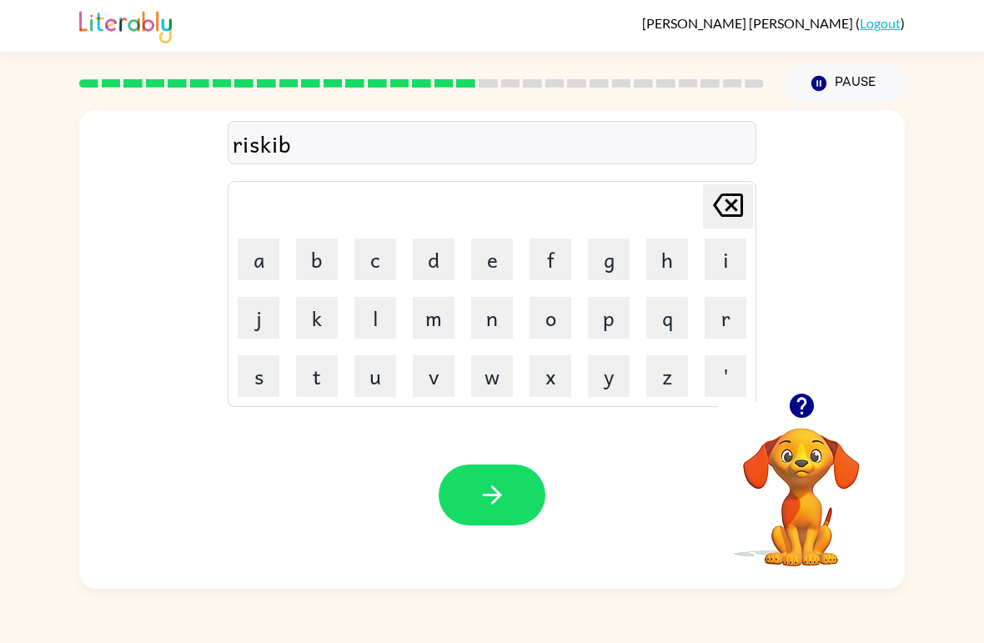
click at [254, 364] on button "s" at bounding box center [259, 376] width 42 height 42
click at [323, 377] on button "t" at bounding box center [317, 376] width 42 height 42
click at [473, 487] on button "button" at bounding box center [492, 495] width 107 height 61
click at [802, 396] on icon "button" at bounding box center [801, 406] width 24 height 24
click at [800, 411] on icon "button" at bounding box center [801, 406] width 24 height 24
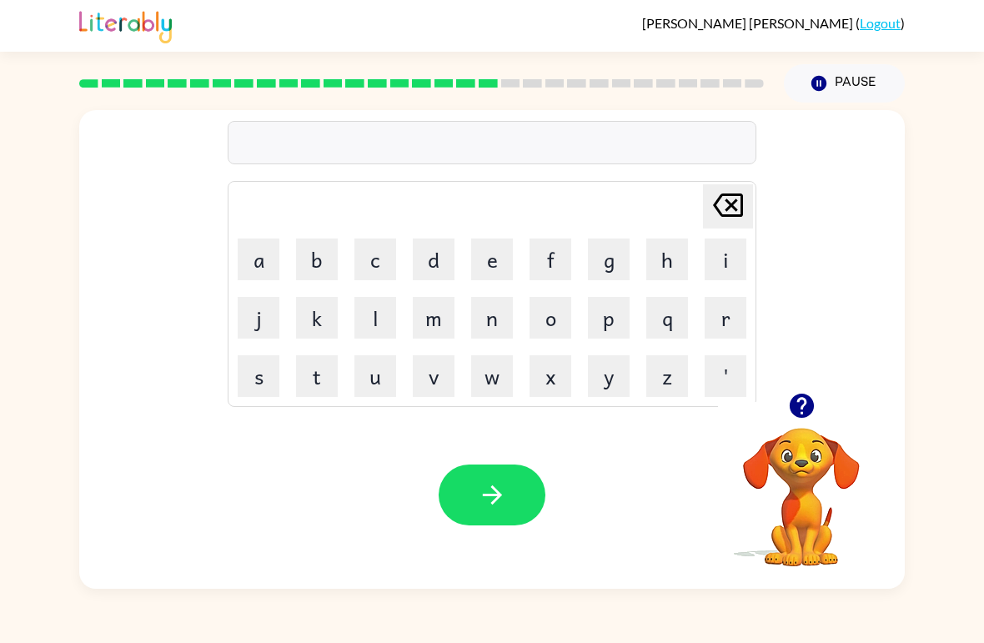
click at [800, 409] on icon "button" at bounding box center [801, 406] width 24 height 24
click at [247, 253] on button "a" at bounding box center [259, 260] width 42 height 42
click at [735, 319] on button "r" at bounding box center [726, 318] width 42 height 42
click at [379, 251] on button "c" at bounding box center [375, 260] width 42 height 42
click at [676, 247] on button "h" at bounding box center [667, 260] width 42 height 42
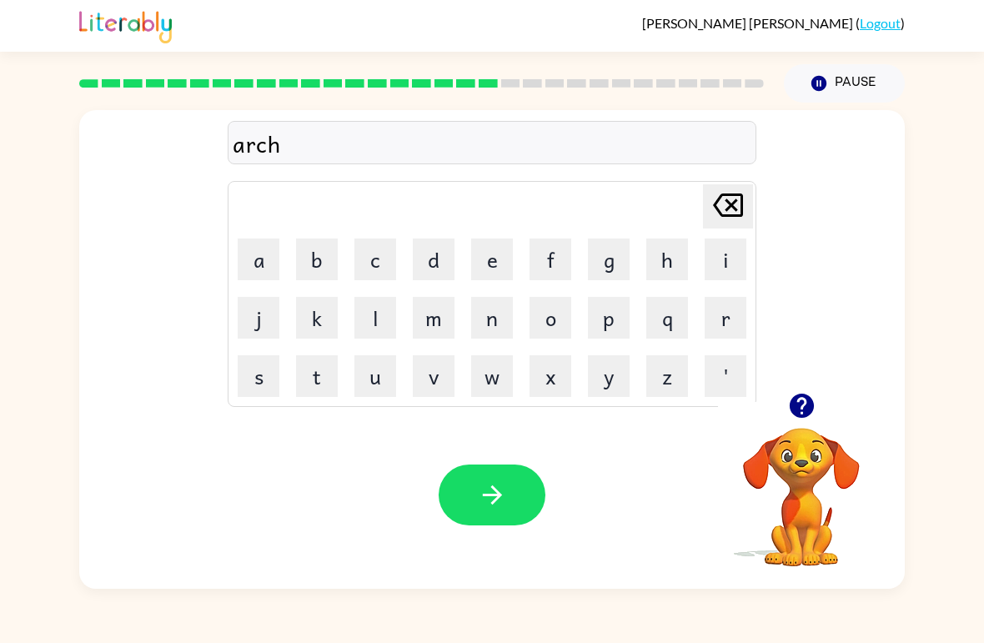
click at [485, 390] on button "w" at bounding box center [492, 376] width 42 height 42
click at [270, 263] on button "a" at bounding box center [259, 260] width 42 height 42
click at [611, 373] on button "y" at bounding box center [609, 376] width 42 height 42
click at [936, 254] on div "archway Delete Delete last character input a b c d e f g h i j k l m n o p q r …" at bounding box center [492, 346] width 984 height 486
click at [500, 502] on icon "button" at bounding box center [492, 494] width 29 height 29
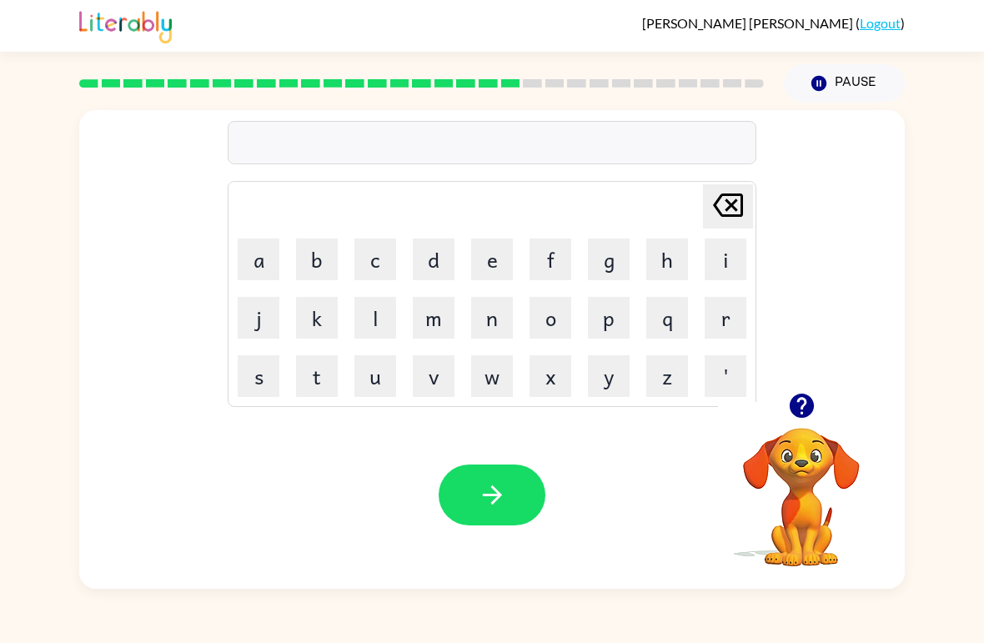
click at [805, 409] on icon "button" at bounding box center [801, 406] width 24 height 24
click at [554, 272] on button "f" at bounding box center [551, 260] width 42 height 42
click at [566, 324] on button "o" at bounding box center [551, 318] width 42 height 42
click at [380, 325] on button "l" at bounding box center [375, 318] width 42 height 42
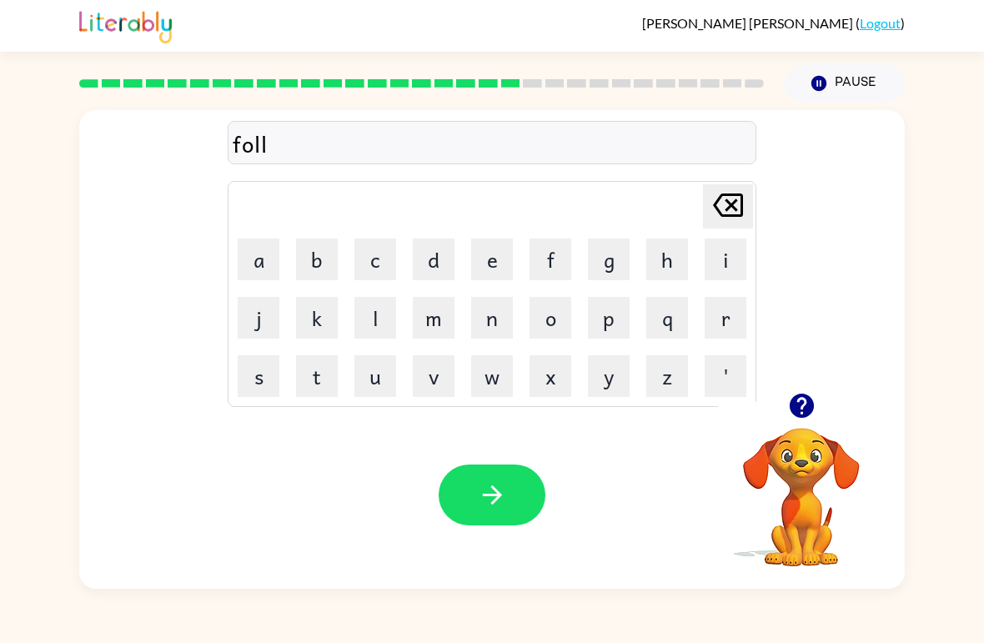
click at [559, 321] on button "o" at bounding box center [551, 318] width 42 height 42
click at [497, 380] on button "w" at bounding box center [492, 376] width 42 height 42
click at [515, 478] on button "button" at bounding box center [492, 495] width 107 height 61
click at [804, 426] on button "button" at bounding box center [802, 406] width 43 height 43
click at [261, 377] on button "s" at bounding box center [259, 376] width 42 height 42
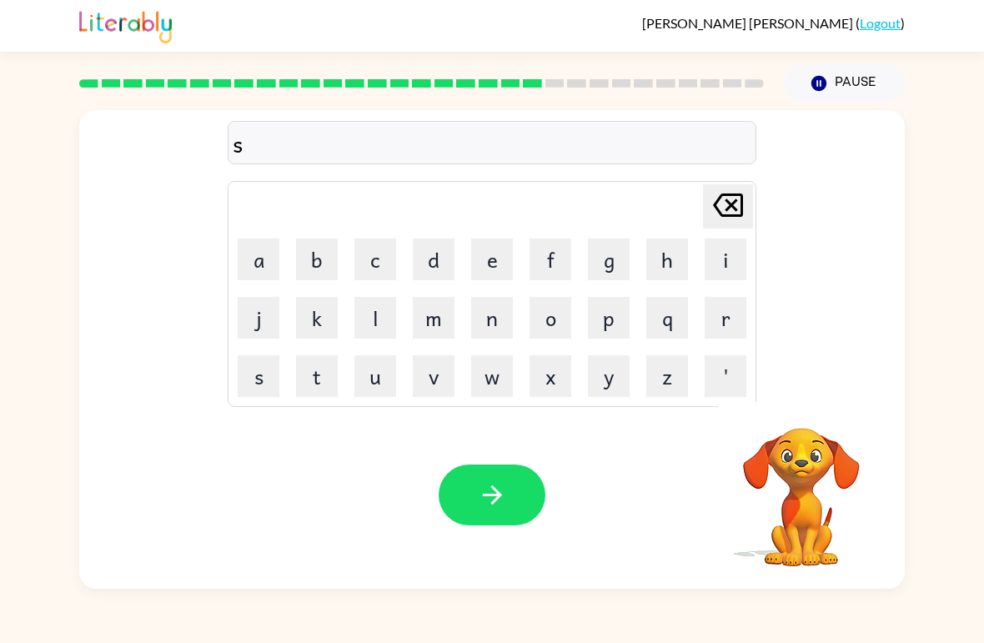
click at [496, 268] on button "e" at bounding box center [492, 260] width 42 height 42
click at [492, 317] on button "n" at bounding box center [492, 318] width 42 height 42
click at [330, 370] on button "t" at bounding box center [317, 376] width 42 height 42
click at [258, 234] on td "a" at bounding box center [258, 259] width 57 height 57
click at [252, 254] on button "a" at bounding box center [259, 260] width 42 height 42
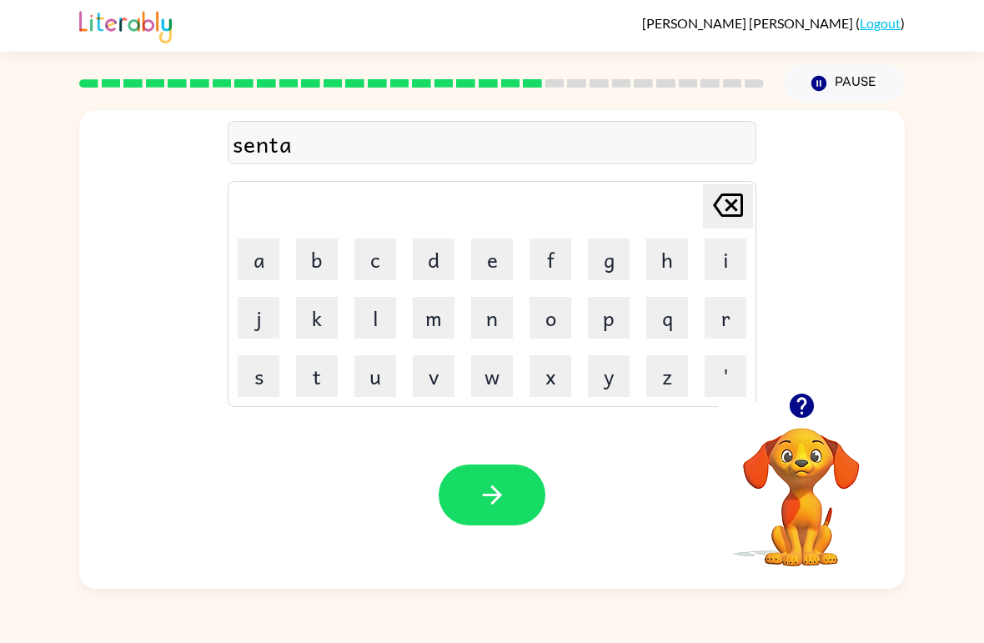
click at [616, 324] on button "p" at bounding box center [609, 318] width 42 height 42
click at [711, 265] on button "i" at bounding box center [726, 260] width 42 height 42
click at [492, 262] on button "e" at bounding box center [492, 260] width 42 height 42
click at [480, 490] on icon "button" at bounding box center [492, 494] width 29 height 29
click at [272, 373] on button "s" at bounding box center [259, 376] width 42 height 42
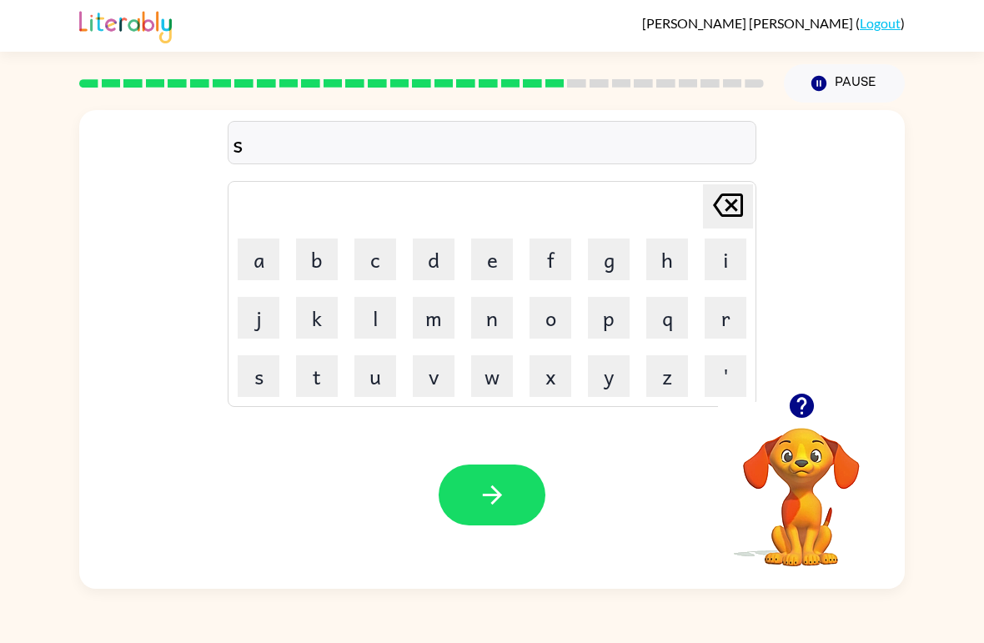
click at [569, 314] on button "o" at bounding box center [551, 318] width 42 height 42
click at [258, 372] on button "s" at bounding box center [259, 376] width 42 height 42
click at [317, 380] on button "t" at bounding box center [317, 376] width 42 height 42
click at [245, 259] on button "a" at bounding box center [259, 260] width 42 height 42
click at [491, 334] on button "n" at bounding box center [492, 318] width 42 height 42
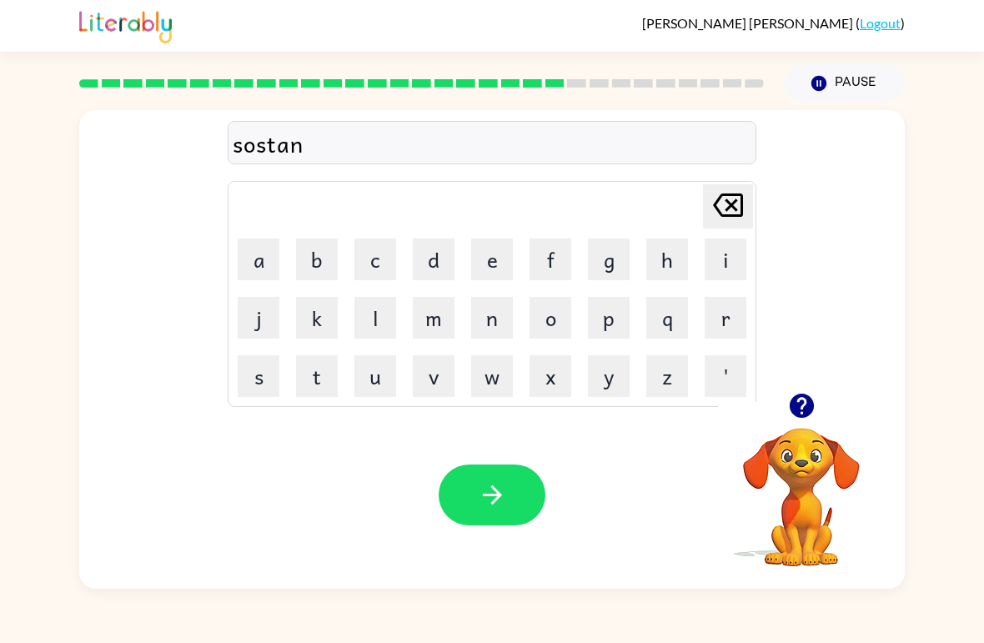
click at [793, 409] on icon "button" at bounding box center [801, 406] width 24 height 24
click at [370, 151] on div "sostan" at bounding box center [492, 143] width 519 height 35
click at [742, 202] on icon at bounding box center [728, 205] width 30 height 23
click at [724, 264] on button "i" at bounding box center [726, 260] width 42 height 42
click at [496, 337] on button "n" at bounding box center [492, 318] width 42 height 42
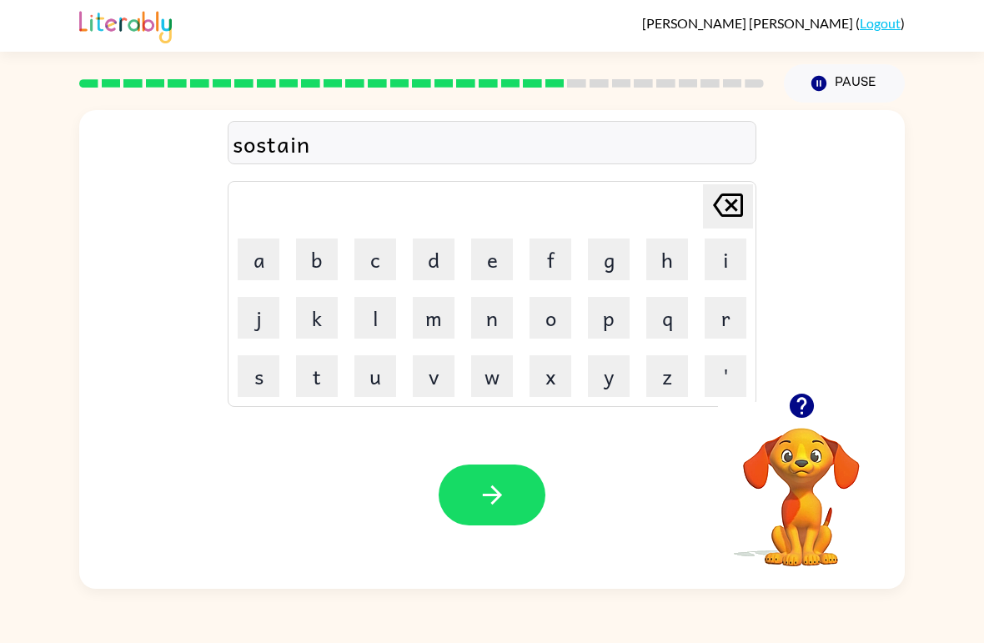
click at [500, 510] on button "button" at bounding box center [492, 495] width 107 height 61
click at [553, 261] on button "f" at bounding box center [551, 260] width 42 height 42
click at [560, 309] on button "o" at bounding box center [551, 318] width 42 height 42
click at [715, 302] on button "r" at bounding box center [726, 318] width 42 height 42
click at [517, 359] on td "w" at bounding box center [492, 376] width 57 height 57
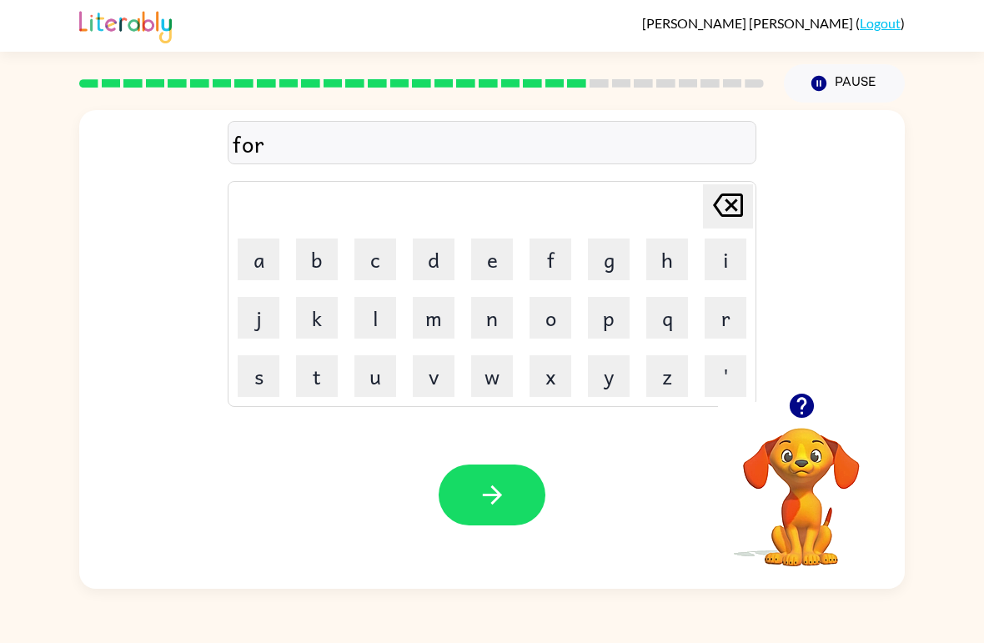
click at [464, 383] on td "w" at bounding box center [492, 376] width 57 height 57
click at [495, 377] on button "w" at bounding box center [492, 376] width 42 height 42
click at [269, 245] on button "a" at bounding box center [259, 260] width 42 height 42
click at [723, 321] on button "r" at bounding box center [726, 318] width 42 height 42
click at [426, 267] on button "d" at bounding box center [434, 260] width 42 height 42
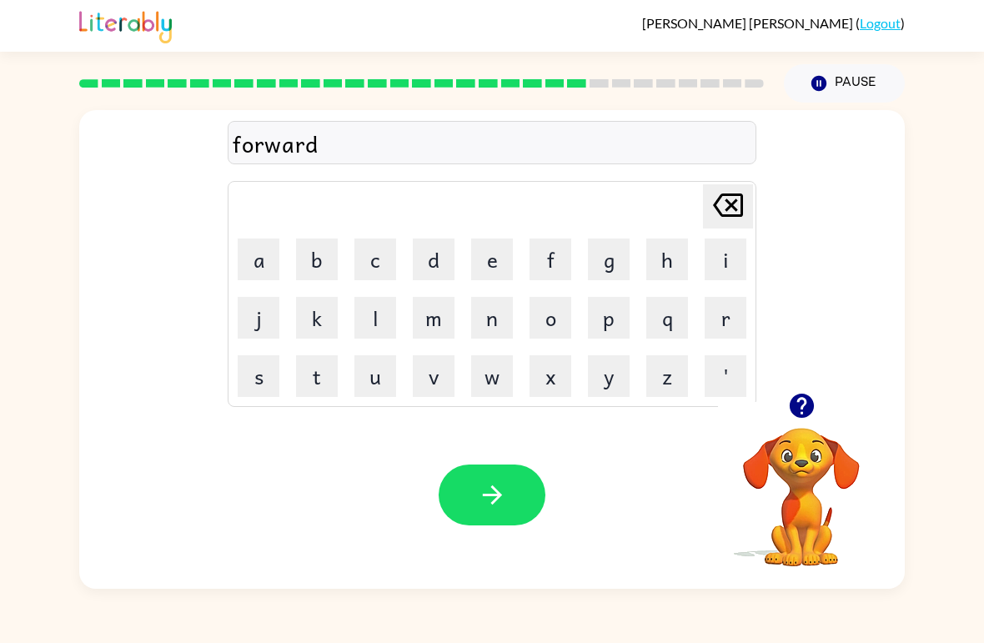
click at [518, 515] on button "button" at bounding box center [492, 495] width 107 height 61
click at [802, 425] on button "button" at bounding box center [802, 406] width 43 height 43
click at [806, 415] on icon "button" at bounding box center [801, 406] width 24 height 24
click at [720, 318] on button "r" at bounding box center [726, 318] width 42 height 42
click at [481, 261] on button "e" at bounding box center [492, 260] width 42 height 42
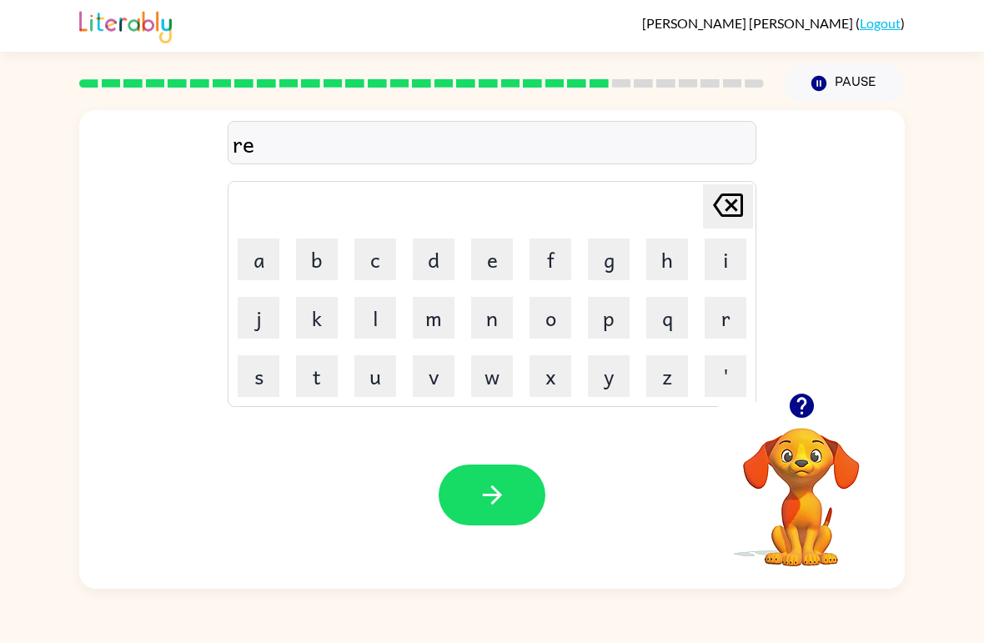
click at [377, 314] on button "l" at bounding box center [375, 318] width 42 height 42
click at [249, 251] on button "a" at bounding box center [259, 260] width 42 height 42
click at [440, 246] on button "d" at bounding box center [434, 260] width 42 height 42
click at [254, 254] on button "a" at bounding box center [259, 260] width 42 height 42
click at [301, 393] on button "t" at bounding box center [317, 376] width 42 height 42
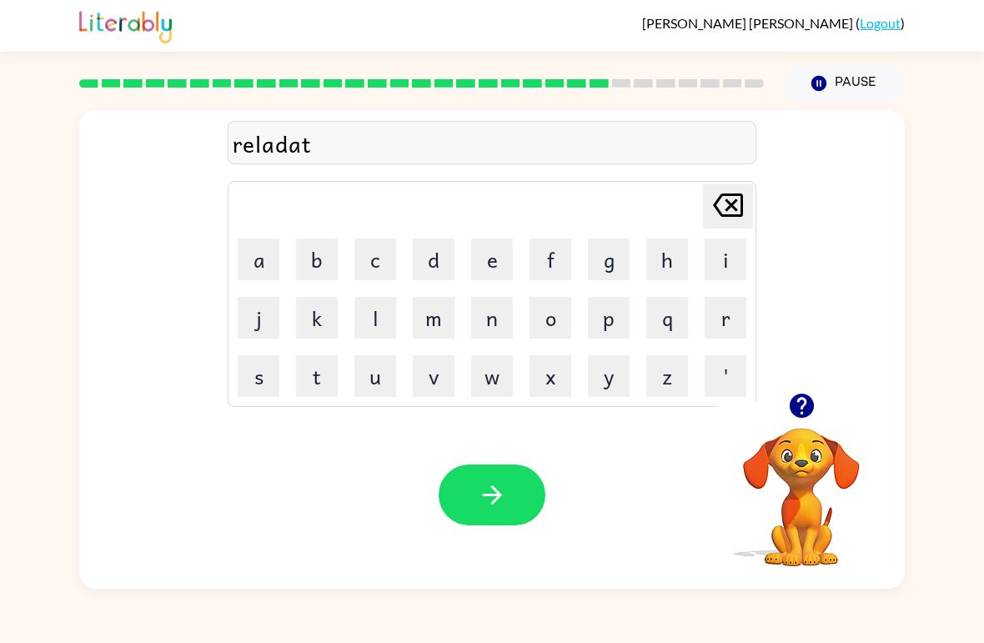
click at [508, 264] on button "e" at bounding box center [492, 260] width 42 height 42
click at [500, 499] on icon "button" at bounding box center [492, 494] width 29 height 29
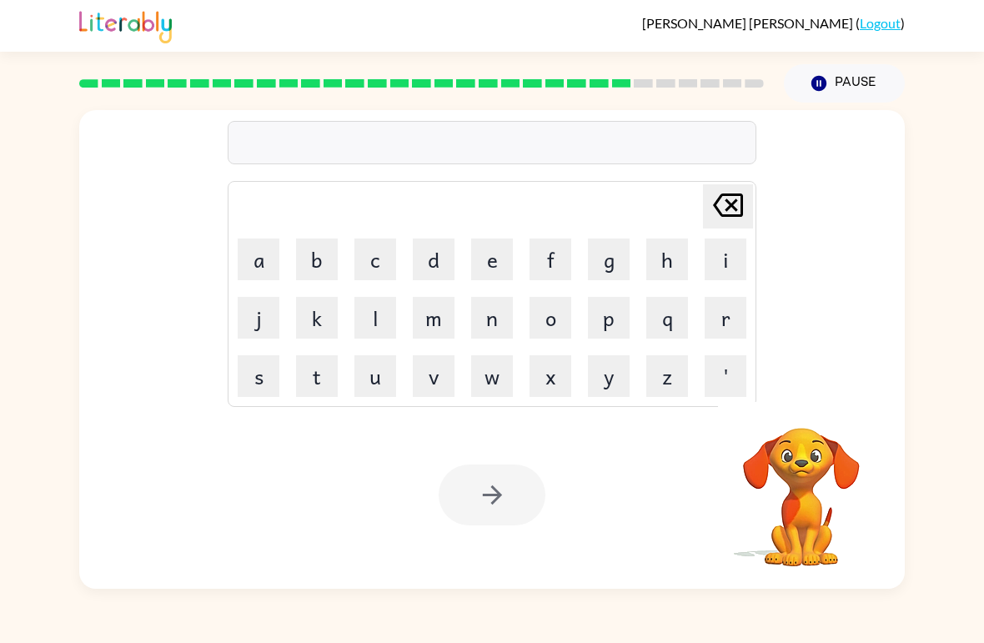
click at [822, 438] on video "Your browser must support playing .mp4 files to use Literably. Please try using…" at bounding box center [801, 485] width 167 height 167
click at [627, 254] on button "g" at bounding box center [609, 260] width 42 height 42
click at [553, 322] on button "o" at bounding box center [551, 318] width 42 height 42
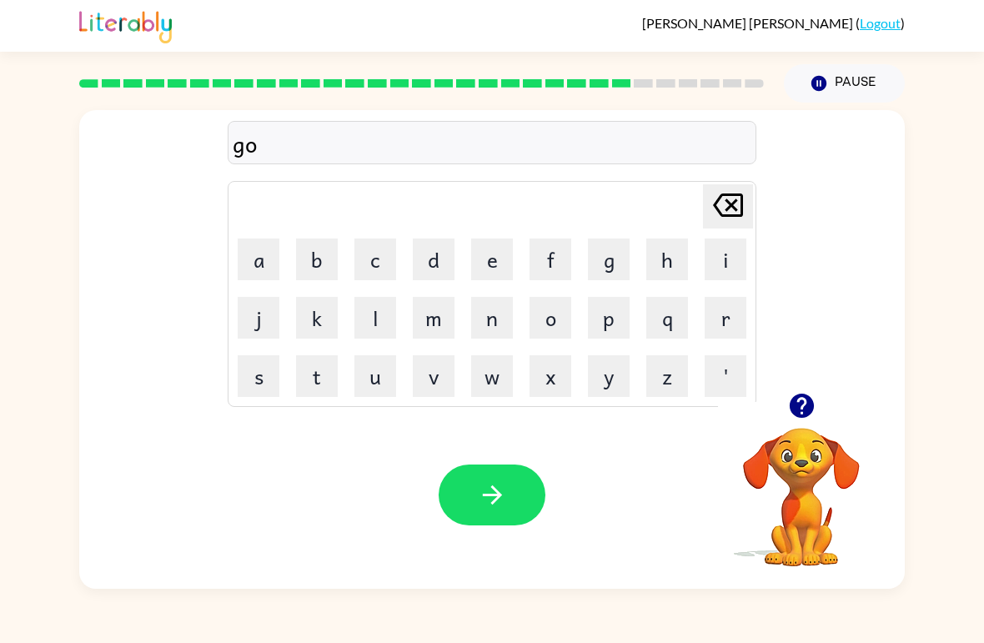
click at [324, 261] on button "b" at bounding box center [317, 260] width 42 height 42
click at [372, 329] on button "l" at bounding box center [375, 318] width 42 height 42
click at [718, 258] on button "i" at bounding box center [726, 260] width 42 height 42
click at [496, 318] on button "n" at bounding box center [492, 318] width 42 height 42
click at [463, 538] on div "Your browser must support playing .mp4 files to use Literably. Please try using…" at bounding box center [492, 495] width 826 height 188
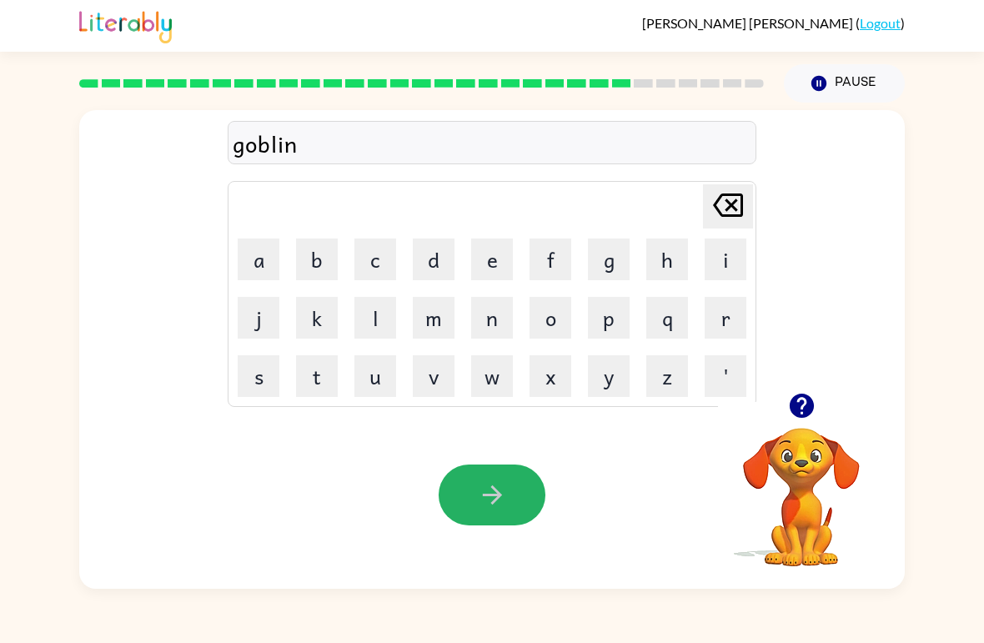
click at [508, 476] on button "button" at bounding box center [492, 495] width 107 height 61
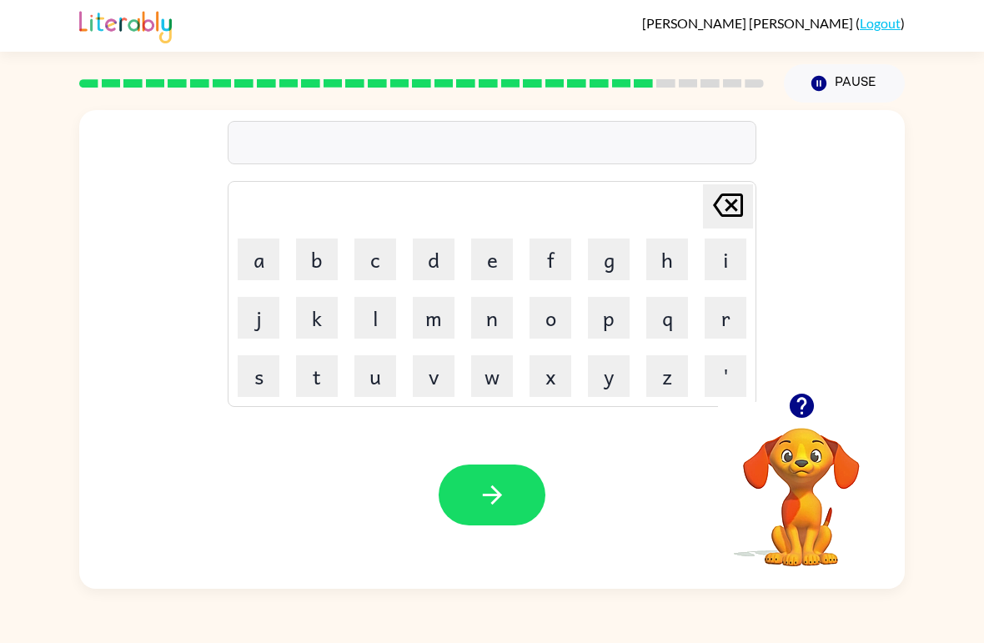
click at [369, 325] on button "l" at bounding box center [375, 318] width 42 height 42
click at [555, 324] on button "o" at bounding box center [551, 318] width 42 height 42
click at [439, 313] on button "m" at bounding box center [434, 318] width 42 height 42
click at [312, 259] on button "b" at bounding box center [317, 260] width 42 height 42
click at [487, 260] on button "e" at bounding box center [492, 260] width 42 height 42
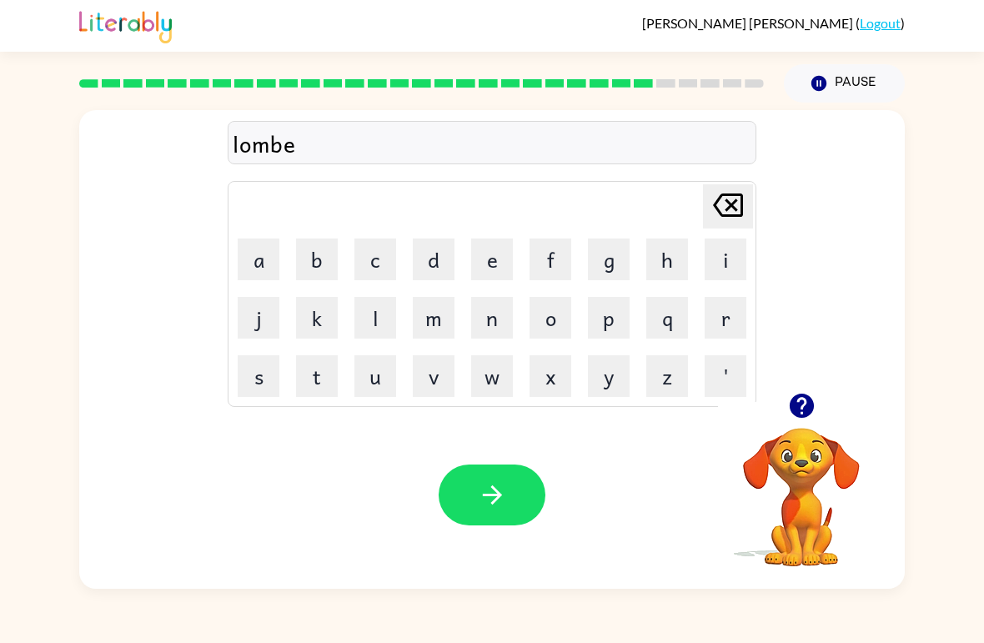
click at [737, 323] on button "r" at bounding box center [726, 318] width 42 height 42
click at [813, 419] on icon "button" at bounding box center [801, 405] width 29 height 29
click at [818, 448] on video "Your browser must support playing .mp4 files to use Literably. Please try using…" at bounding box center [801, 485] width 167 height 167
click at [804, 450] on video "Your browser must support playing .mp4 files to use Literably. Please try using…" at bounding box center [801, 485] width 167 height 167
click at [786, 412] on button "button" at bounding box center [802, 406] width 43 height 43
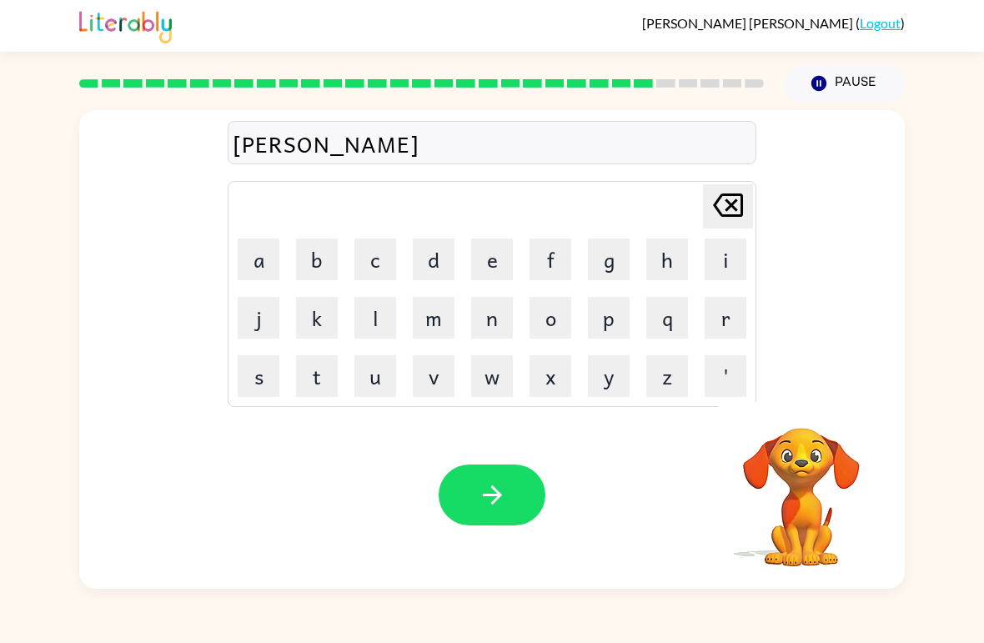
click at [786, 411] on video "Your browser must support playing .mp4 files to use Literably. Please try using…" at bounding box center [801, 485] width 167 height 167
click at [251, 317] on button "j" at bounding box center [259, 318] width 42 height 42
click at [249, 251] on button "a" at bounding box center [259, 260] width 42 height 42
click at [389, 259] on button "c" at bounding box center [375, 260] width 42 height 42
click at [319, 326] on button "k" at bounding box center [317, 318] width 42 height 42
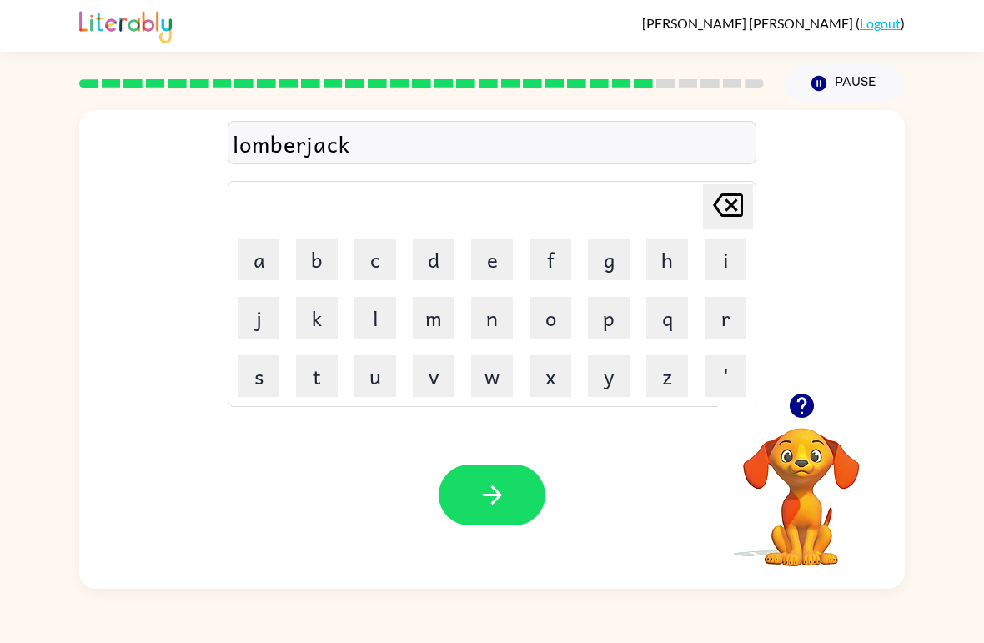
click at [512, 490] on button "button" at bounding box center [492, 495] width 107 height 61
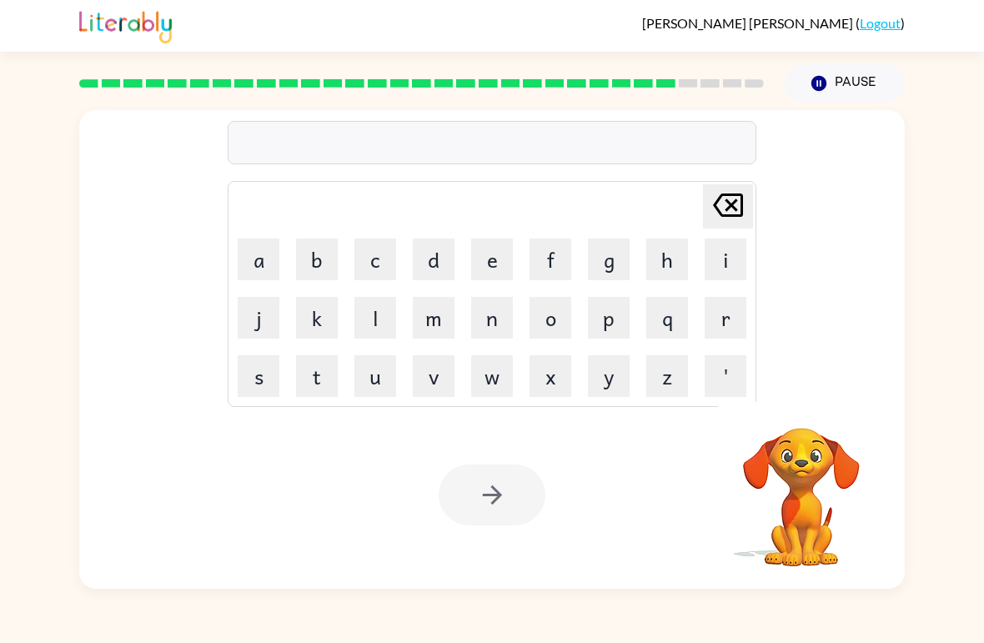
click at [610, 320] on button "p" at bounding box center [609, 318] width 42 height 42
click at [728, 259] on button "i" at bounding box center [726, 260] width 42 height 42
click at [504, 243] on button "e" at bounding box center [492, 260] width 42 height 42
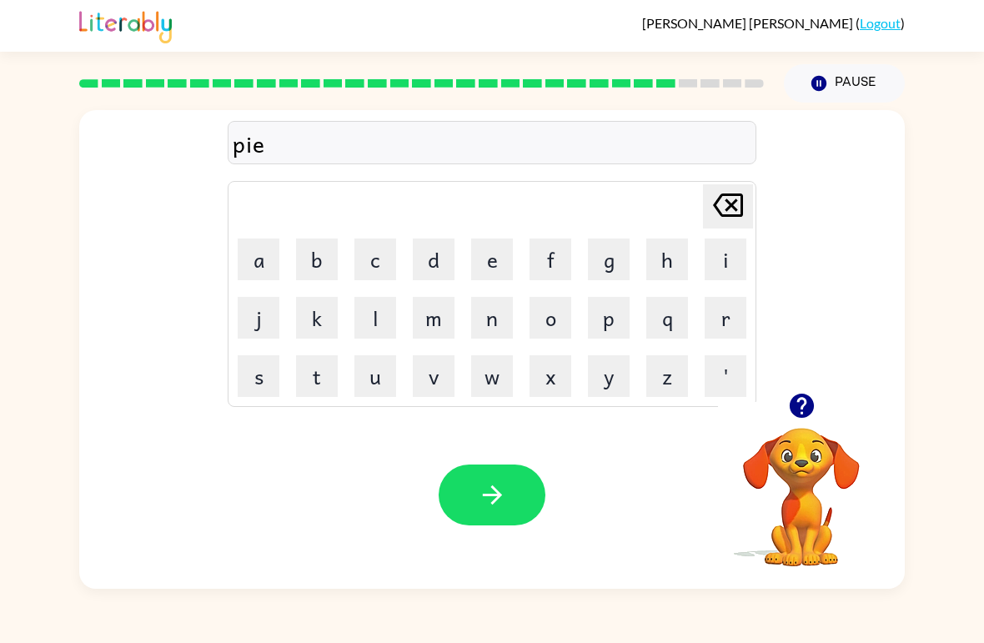
click at [733, 312] on button "r" at bounding box center [726, 318] width 42 height 42
click at [375, 252] on button "c" at bounding box center [375, 260] width 42 height 42
click at [493, 260] on button "e" at bounding box center [492, 260] width 42 height 42
click at [496, 494] on icon "button" at bounding box center [492, 494] width 29 height 29
click at [314, 380] on button "t" at bounding box center [317, 376] width 42 height 42
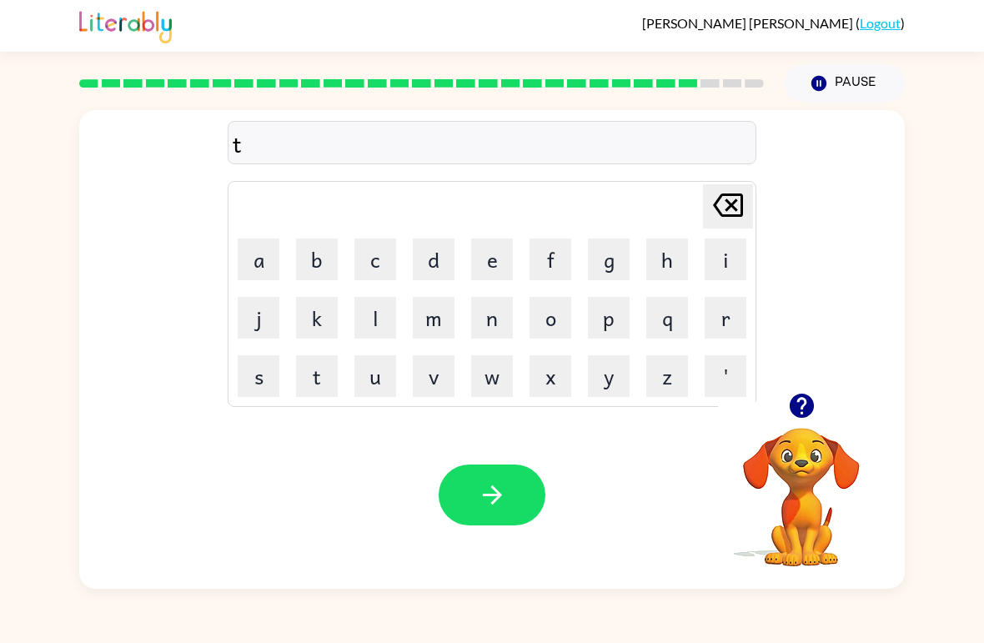
click at [671, 263] on button "h" at bounding box center [667, 260] width 42 height 42
click at [714, 260] on button "i" at bounding box center [726, 260] width 42 height 42
click at [488, 336] on button "n" at bounding box center [492, 318] width 42 height 42
click at [817, 468] on video "Your browser must support playing .mp4 files to use Literably. Please try using…" at bounding box center [801, 485] width 167 height 167
click at [804, 403] on icon "button" at bounding box center [801, 405] width 29 height 29
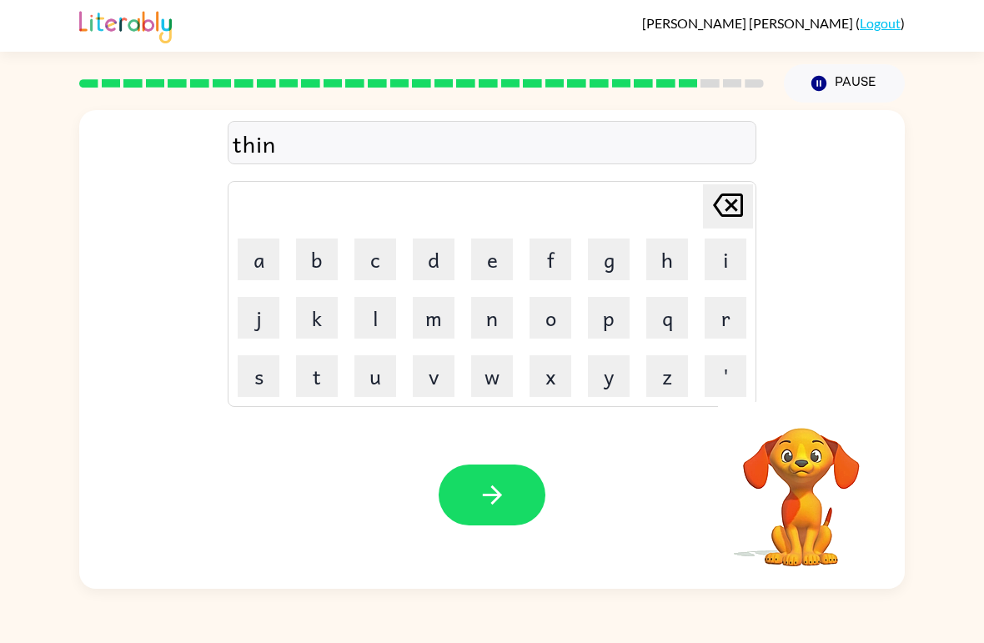
click at [515, 491] on button "button" at bounding box center [492, 495] width 107 height 61
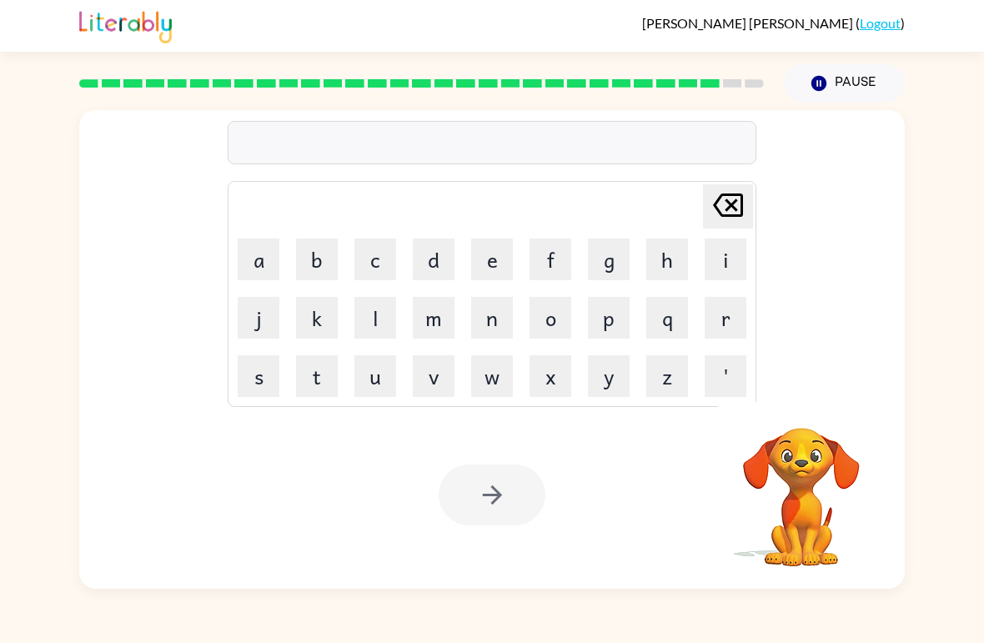
click at [260, 370] on button "s" at bounding box center [259, 376] width 42 height 42
click at [726, 264] on button "i" at bounding box center [726, 260] width 42 height 42
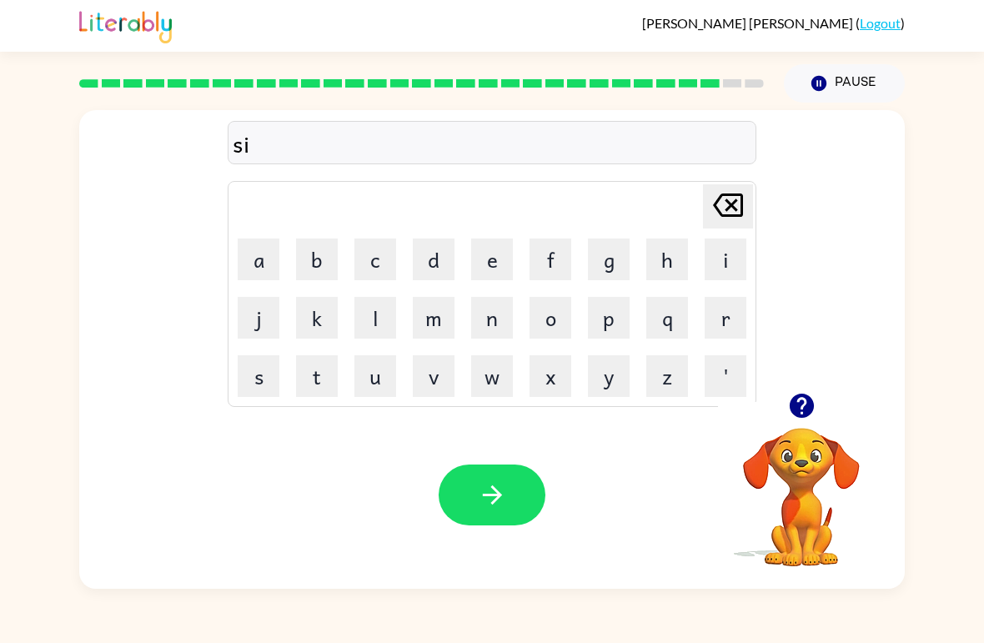
click at [372, 318] on button "l" at bounding box center [375, 318] width 42 height 42
click at [445, 383] on button "v" at bounding box center [434, 376] width 42 height 42
click at [479, 265] on button "e" at bounding box center [492, 260] width 42 height 42
click at [744, 326] on button "r" at bounding box center [726, 318] width 42 height 42
click at [475, 371] on button "w" at bounding box center [492, 376] width 42 height 42
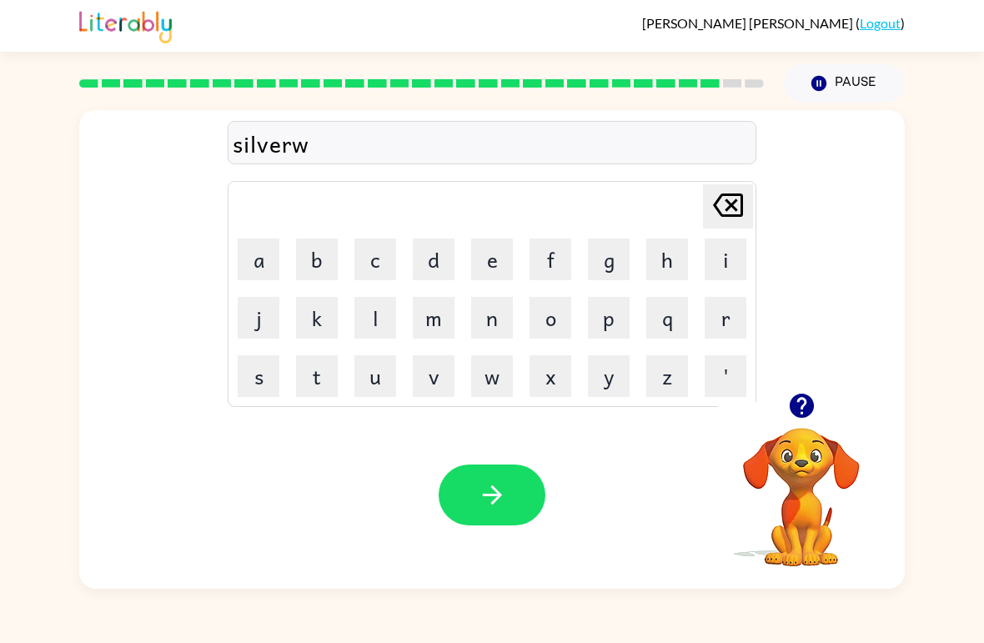
click at [472, 298] on button "n" at bounding box center [492, 318] width 42 height 42
click at [724, 209] on icon "Delete Delete last character input" at bounding box center [728, 205] width 40 height 40
click at [475, 259] on button "e" at bounding box center [492, 260] width 42 height 42
click at [255, 252] on button "a" at bounding box center [259, 260] width 42 height 42
click at [714, 312] on button "r" at bounding box center [726, 318] width 42 height 42
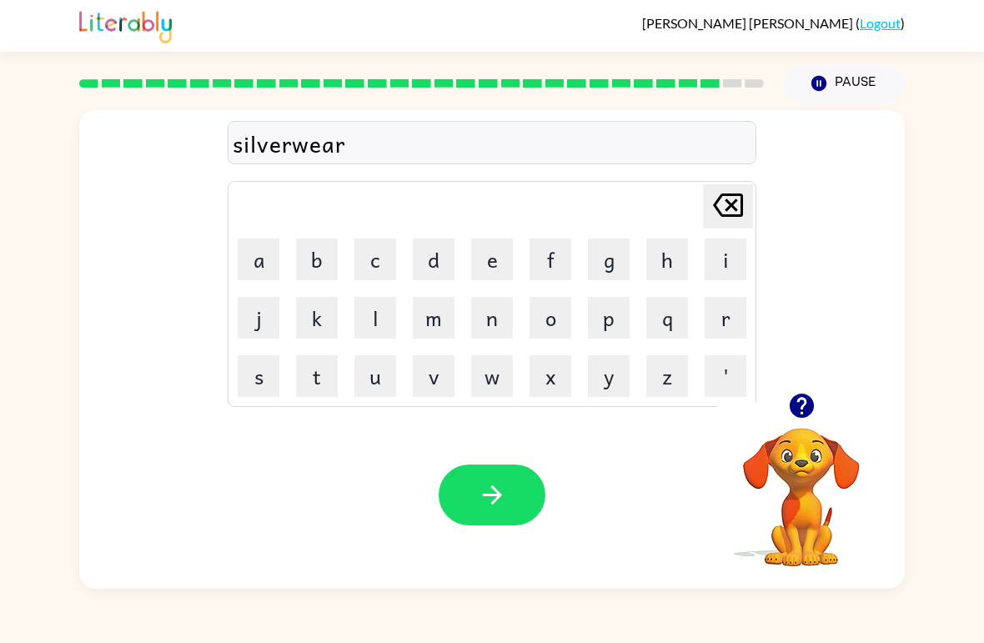
click at [478, 491] on icon "button" at bounding box center [492, 494] width 29 height 29
click at [377, 377] on button "u" at bounding box center [375, 376] width 42 height 42
click at [494, 323] on button "n" at bounding box center [492, 318] width 42 height 42
click at [259, 260] on button "a" at bounding box center [259, 260] width 42 height 42
click at [549, 271] on button "f" at bounding box center [551, 260] width 42 height 42
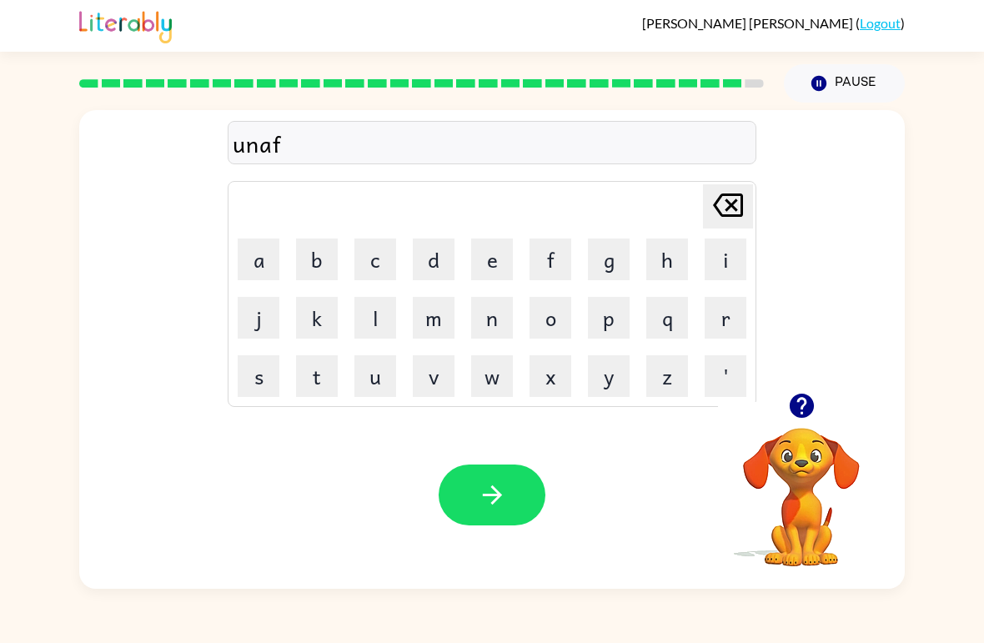
click at [705, 319] on button "r" at bounding box center [726, 318] width 42 height 42
click at [264, 322] on button "j" at bounding box center [259, 318] width 42 height 42
click at [731, 203] on icon "Delete Delete last character input" at bounding box center [728, 205] width 40 height 40
click at [262, 254] on button "a" at bounding box center [259, 260] width 42 height 42
click at [722, 255] on button "i" at bounding box center [726, 260] width 42 height 42
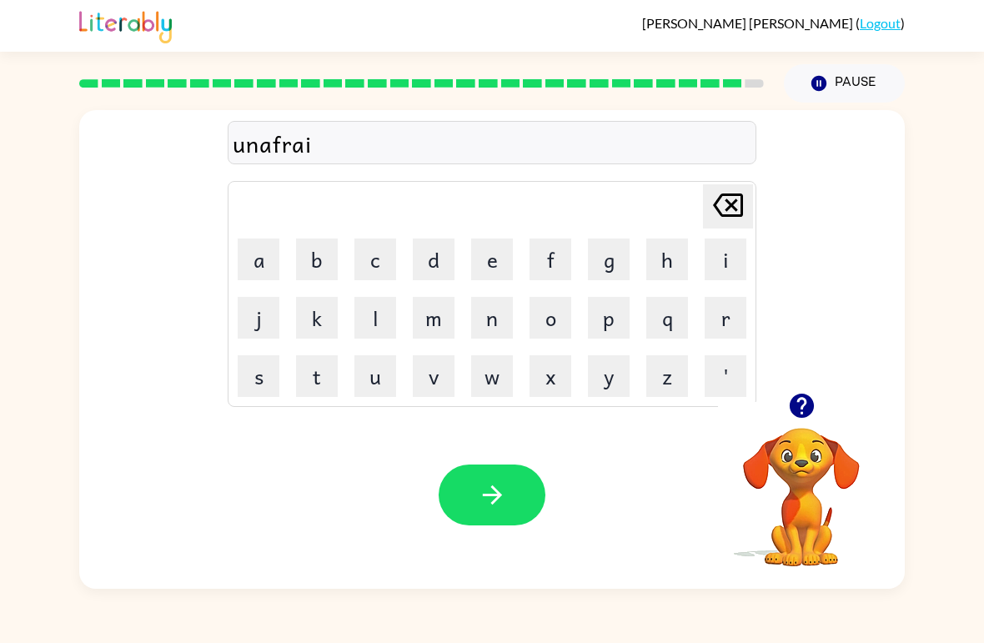
click at [432, 266] on button "d" at bounding box center [434, 260] width 42 height 42
click at [519, 497] on button "button" at bounding box center [492, 495] width 107 height 61
